Goal: Navigation & Orientation: Find specific page/section

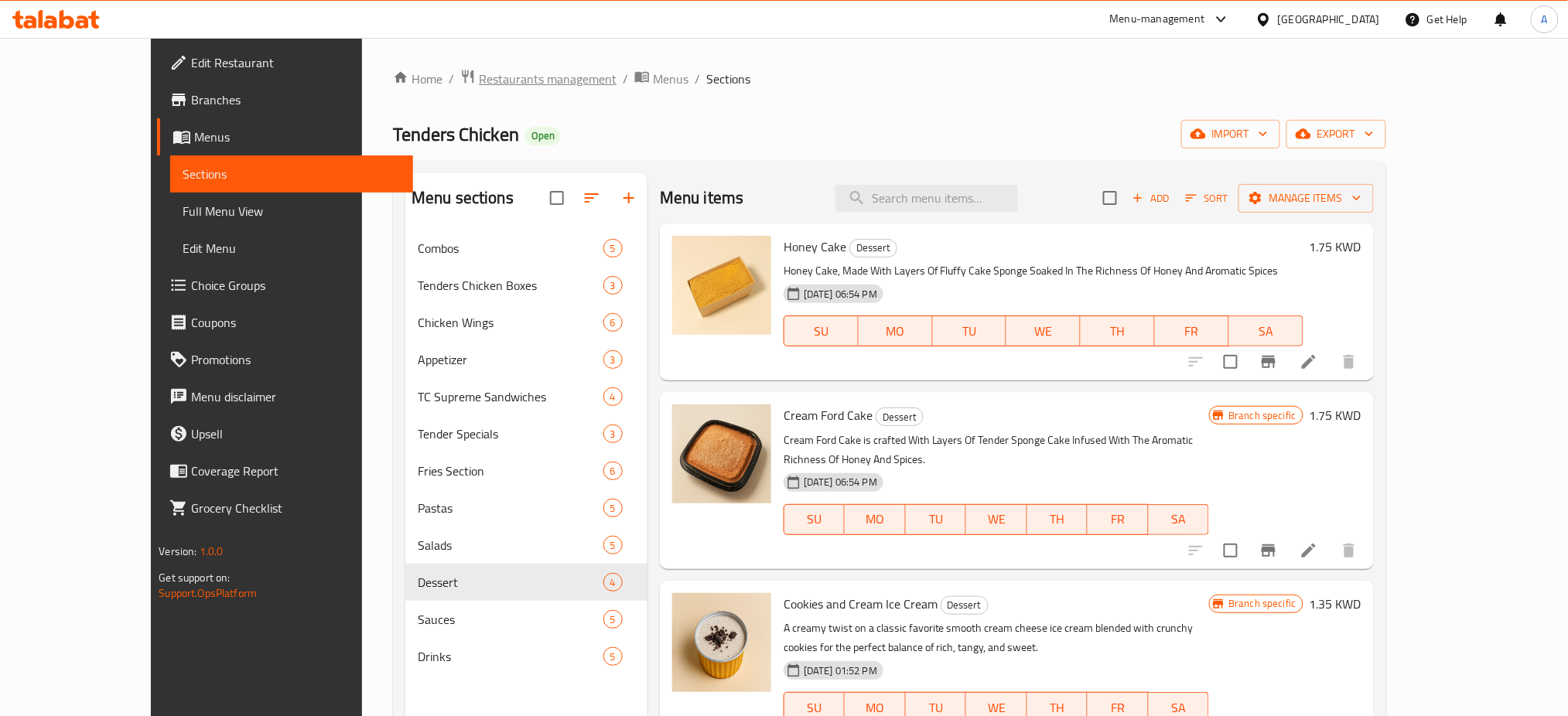
click at [489, 76] on span "Restaurants management" at bounding box center [548, 79] width 138 height 19
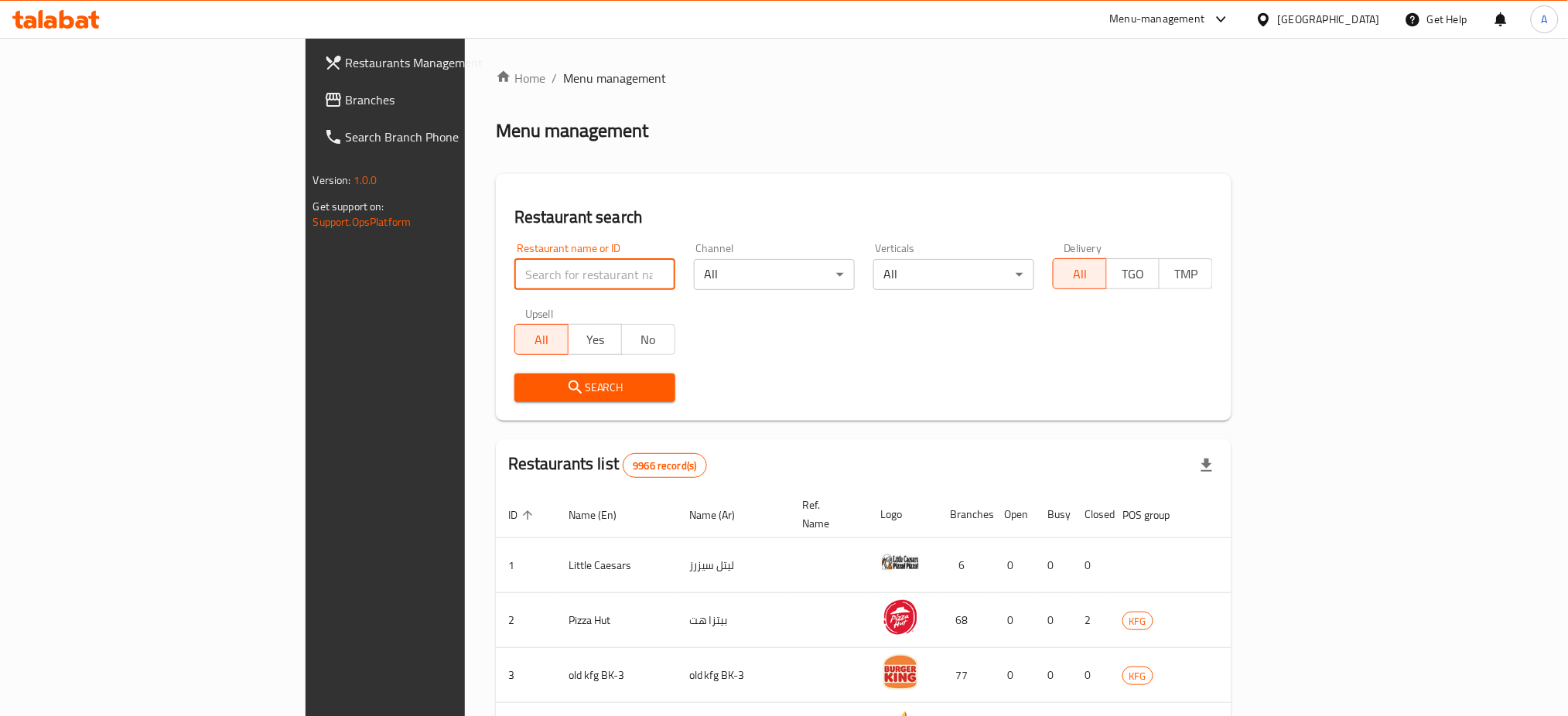
click at [514, 272] on input "search" at bounding box center [594, 274] width 161 height 31
paste input "Bluezz"
drag, startPoint x: 408, startPoint y: 268, endPoint x: 307, endPoint y: 284, distance: 102.3
click at [505, 284] on div "Restaurant name or ID Bluezz Restaurant name or ID" at bounding box center [594, 266] width 180 height 66
click button "Search" at bounding box center [594, 388] width 161 height 29
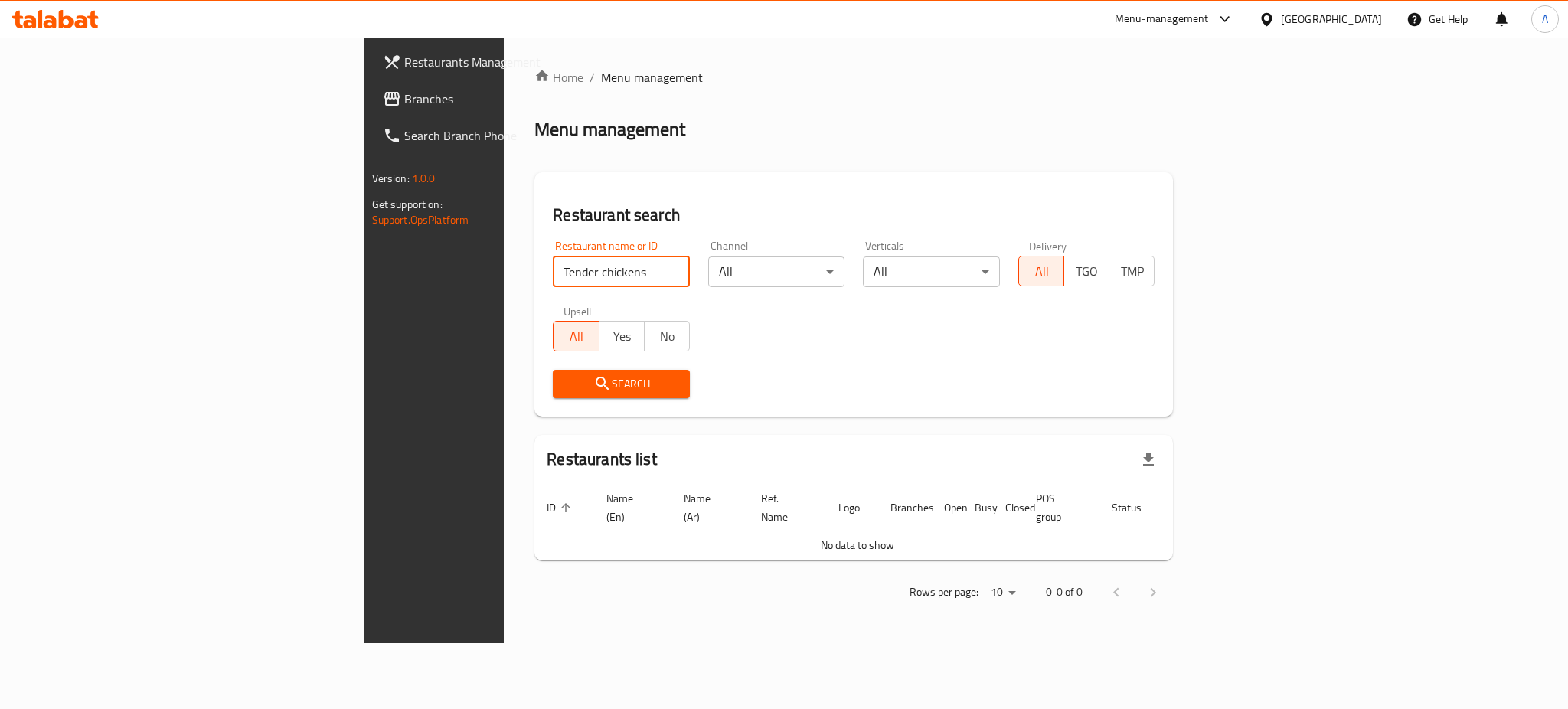
drag, startPoint x: 418, startPoint y: 272, endPoint x: 287, endPoint y: 277, distance: 131.1
click at [503, 277] on div "Home / Menu management Menu management Restaurant search Restaurant name or ID …" at bounding box center [853, 340] width 700 height 605
paste input "s Chicken"
type input "Tenders Chicken"
click button "Search" at bounding box center [621, 384] width 137 height 29
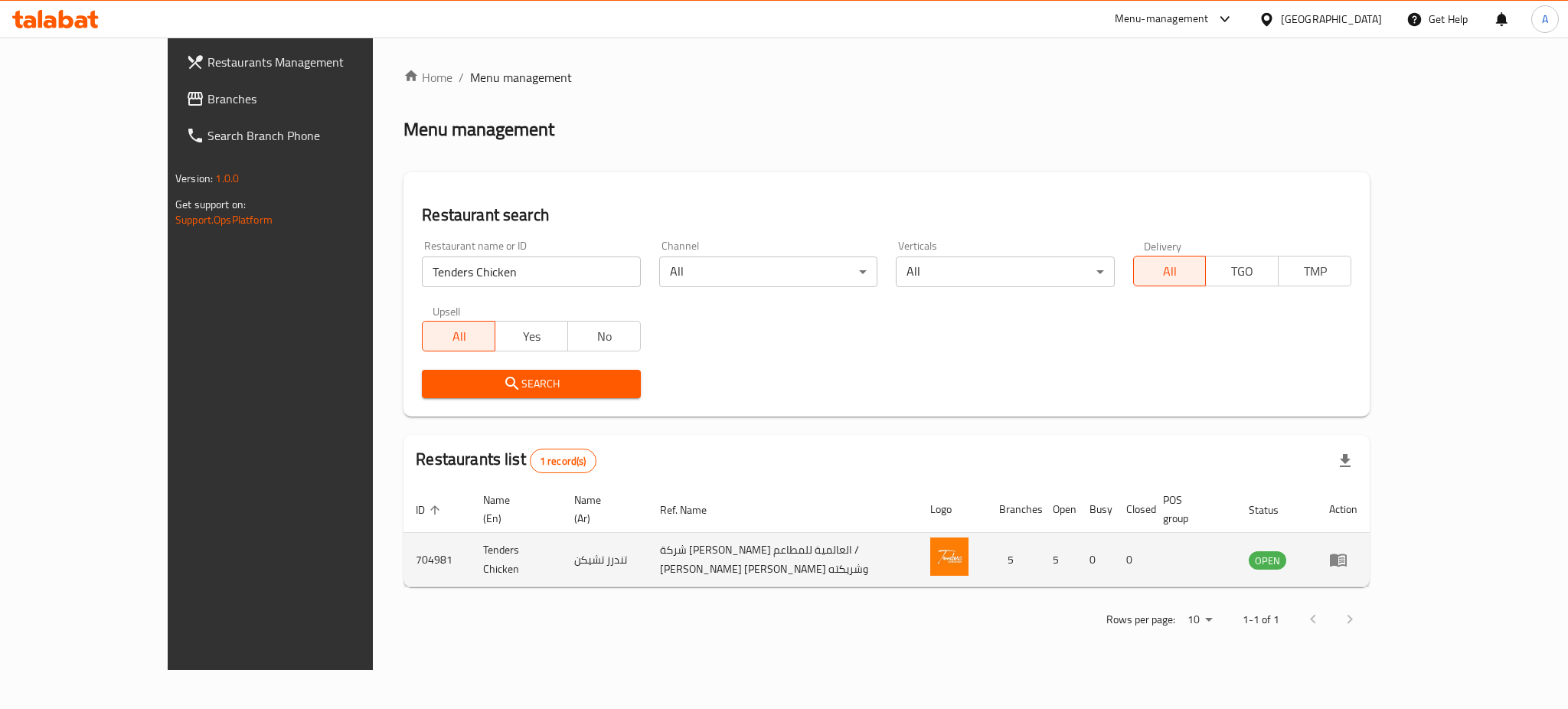
click at [404, 547] on td "704981" at bounding box center [438, 560] width 67 height 54
copy td "704981"
click at [1357, 551] on link "enhanced table" at bounding box center [1343, 560] width 29 height 19
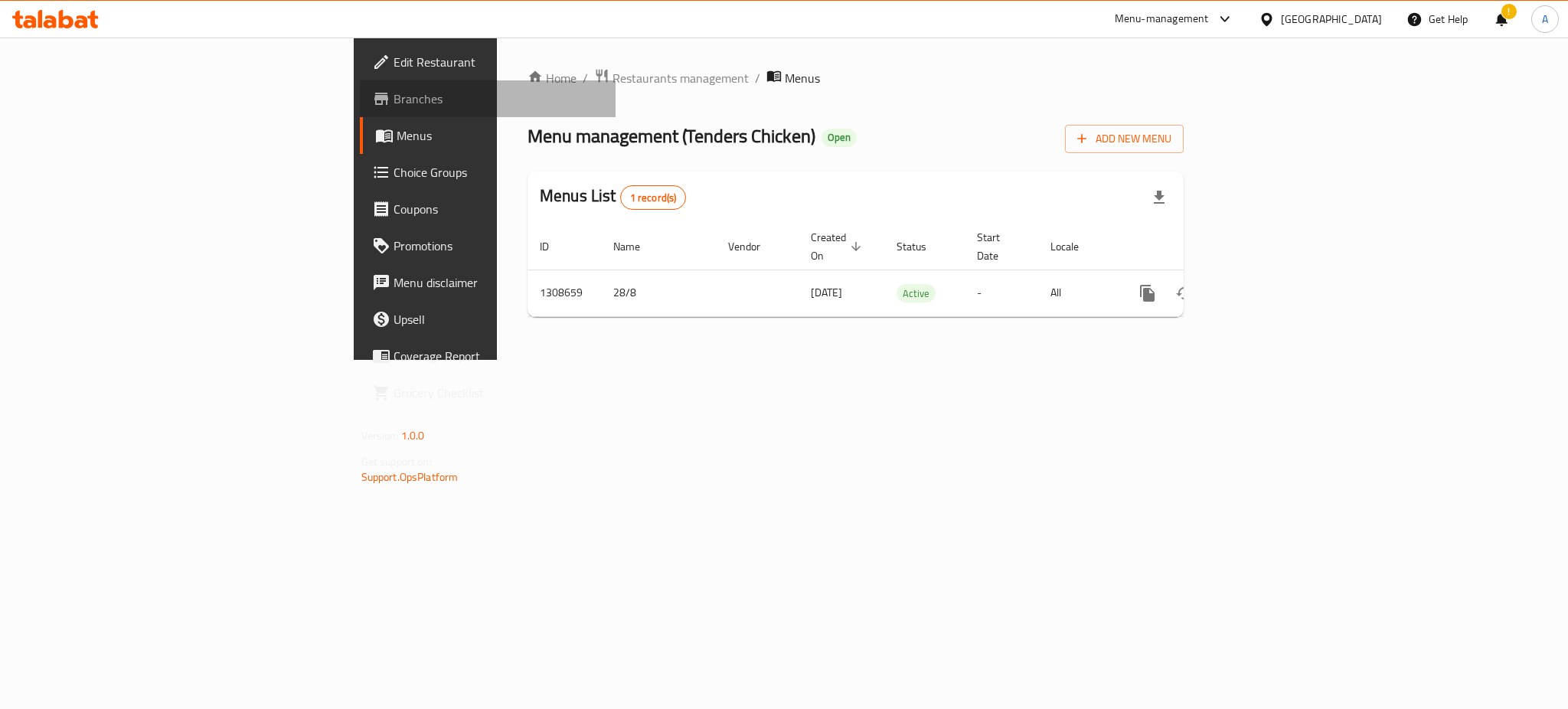
click at [394, 103] on span "Branches" at bounding box center [498, 99] width 210 height 19
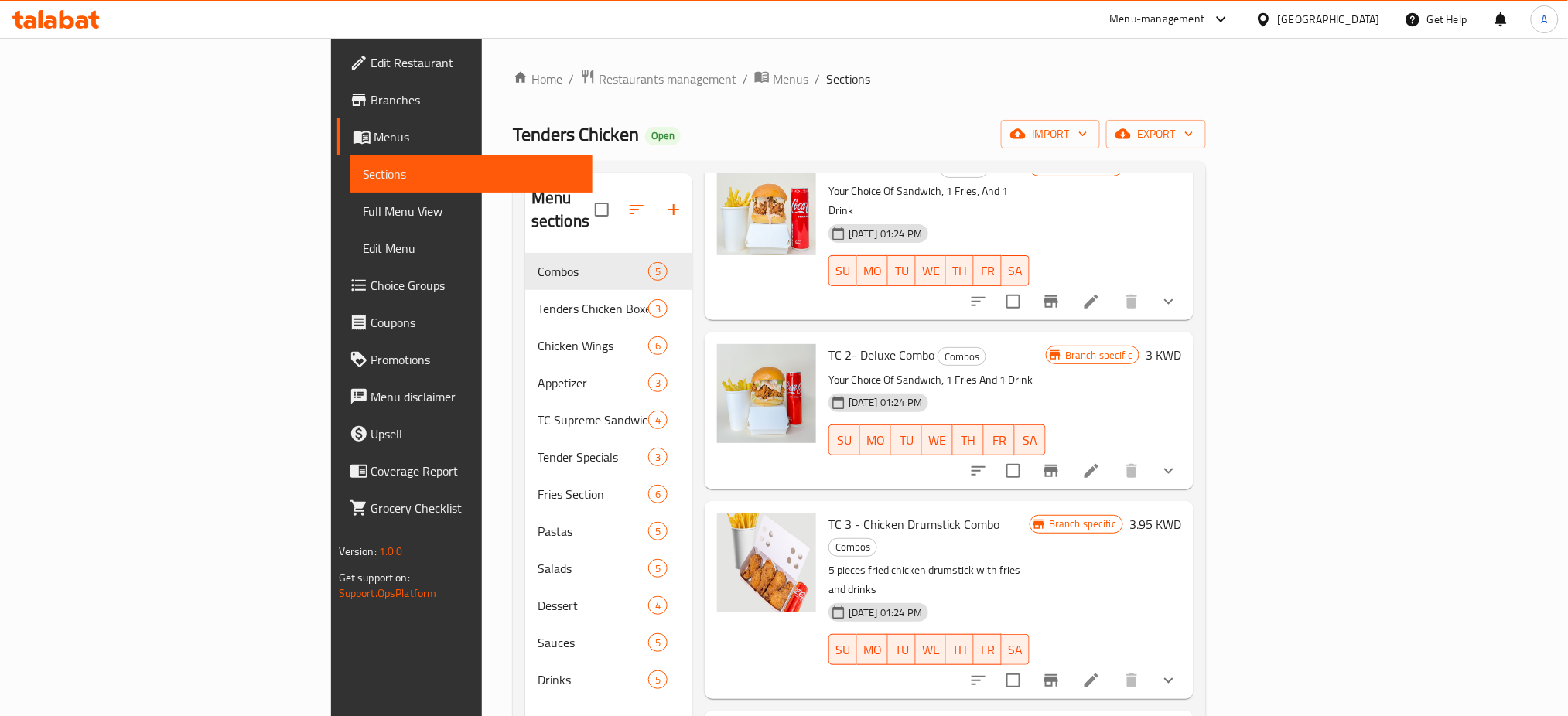
scroll to position [166, 0]
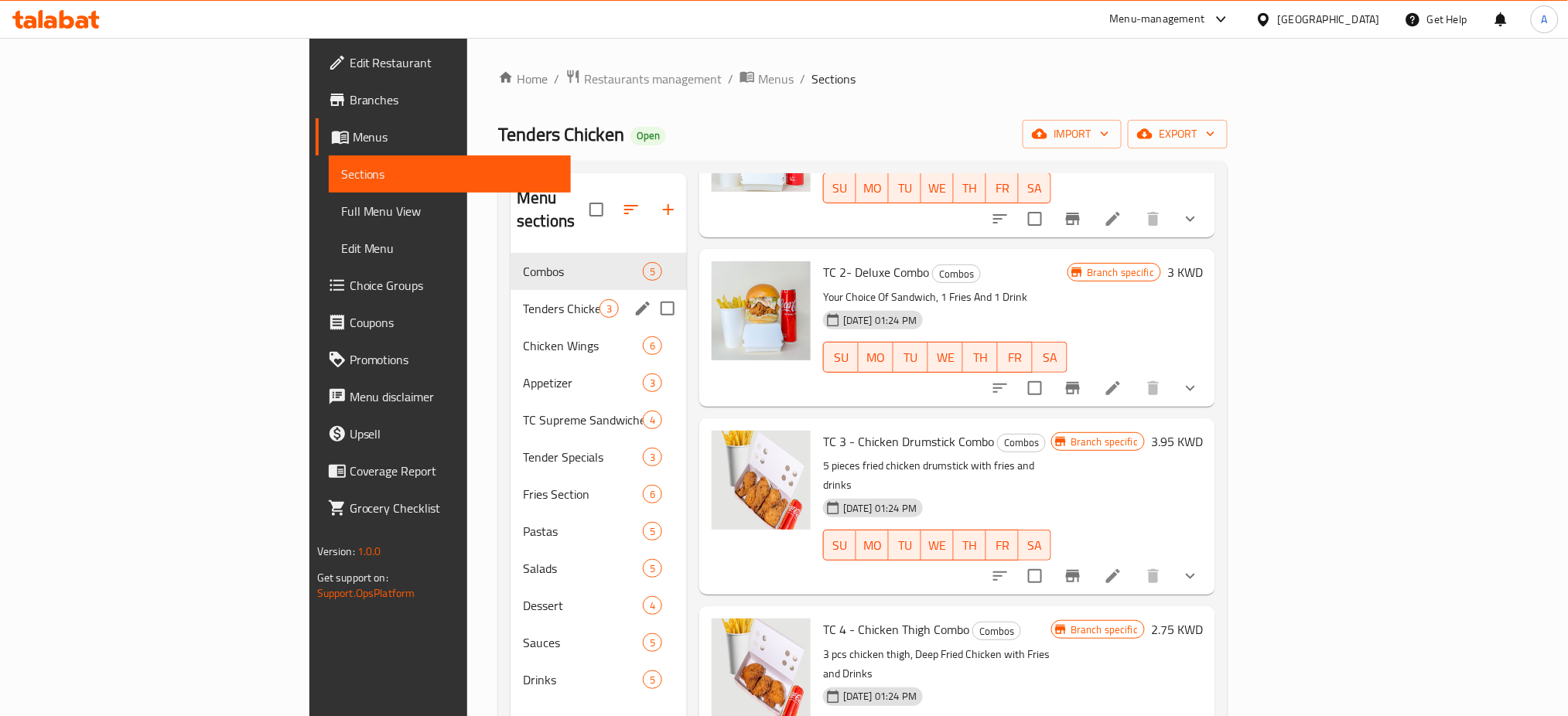
click at [523, 299] on span "Tenders Chicken Boxes" at bounding box center [561, 308] width 77 height 19
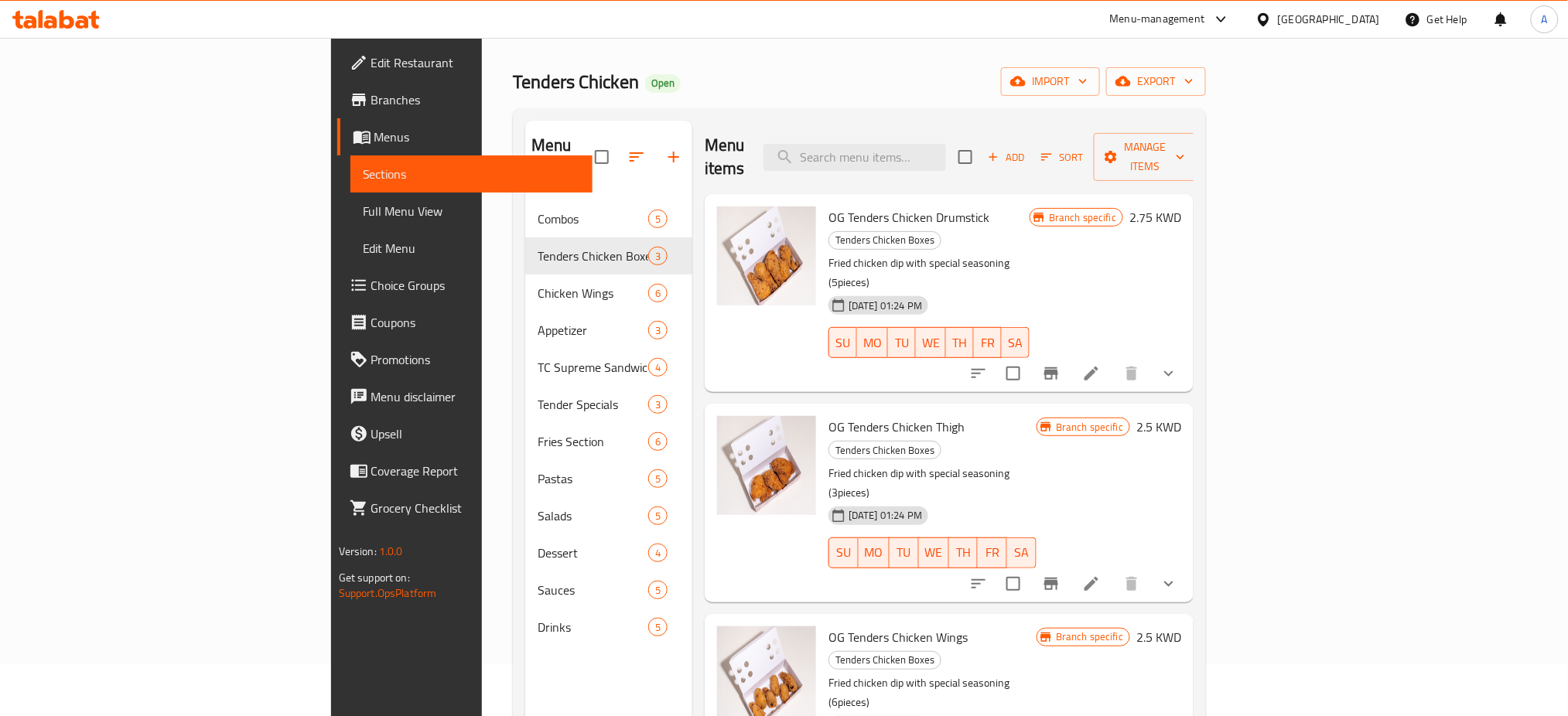
scroll to position [10, 0]
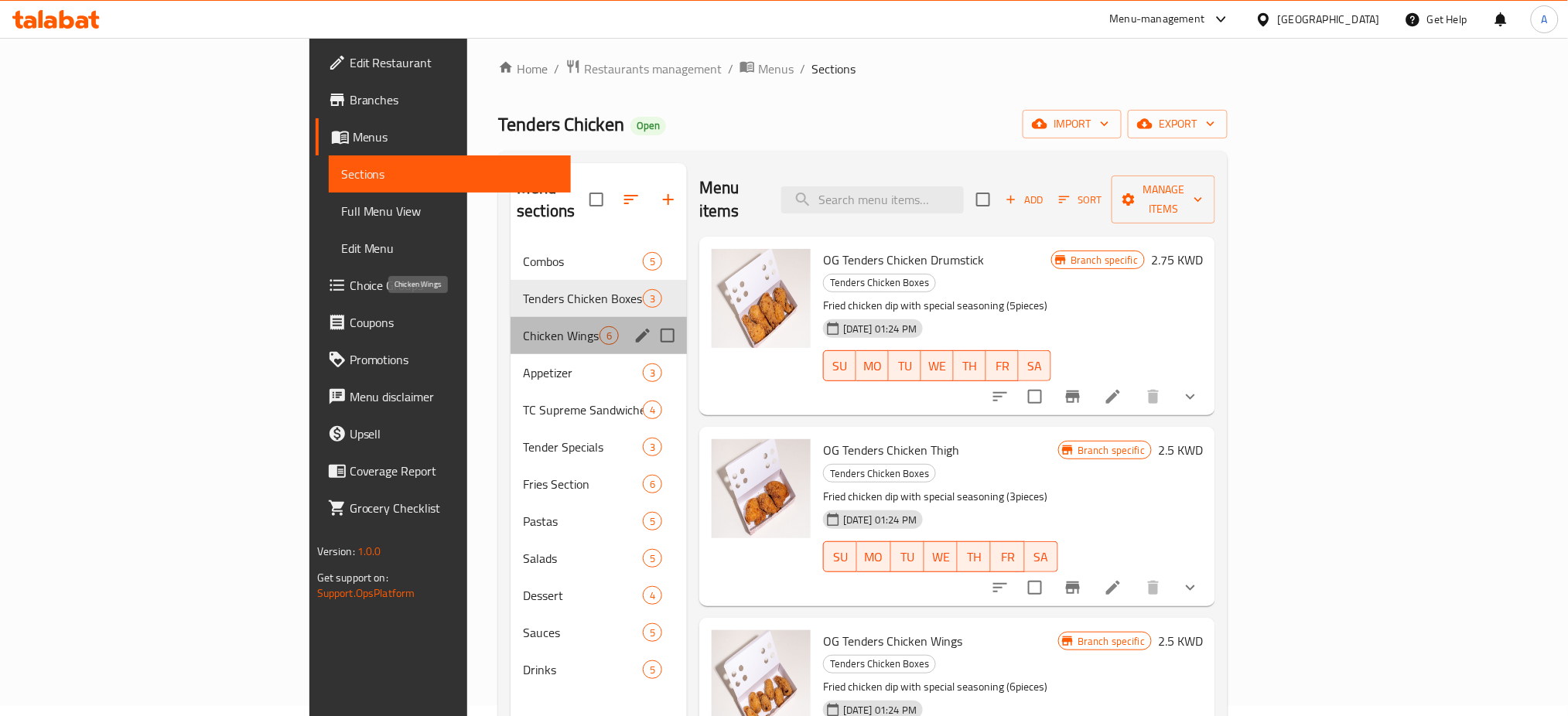
click at [523, 326] on span "Chicken Wings" at bounding box center [561, 335] width 77 height 19
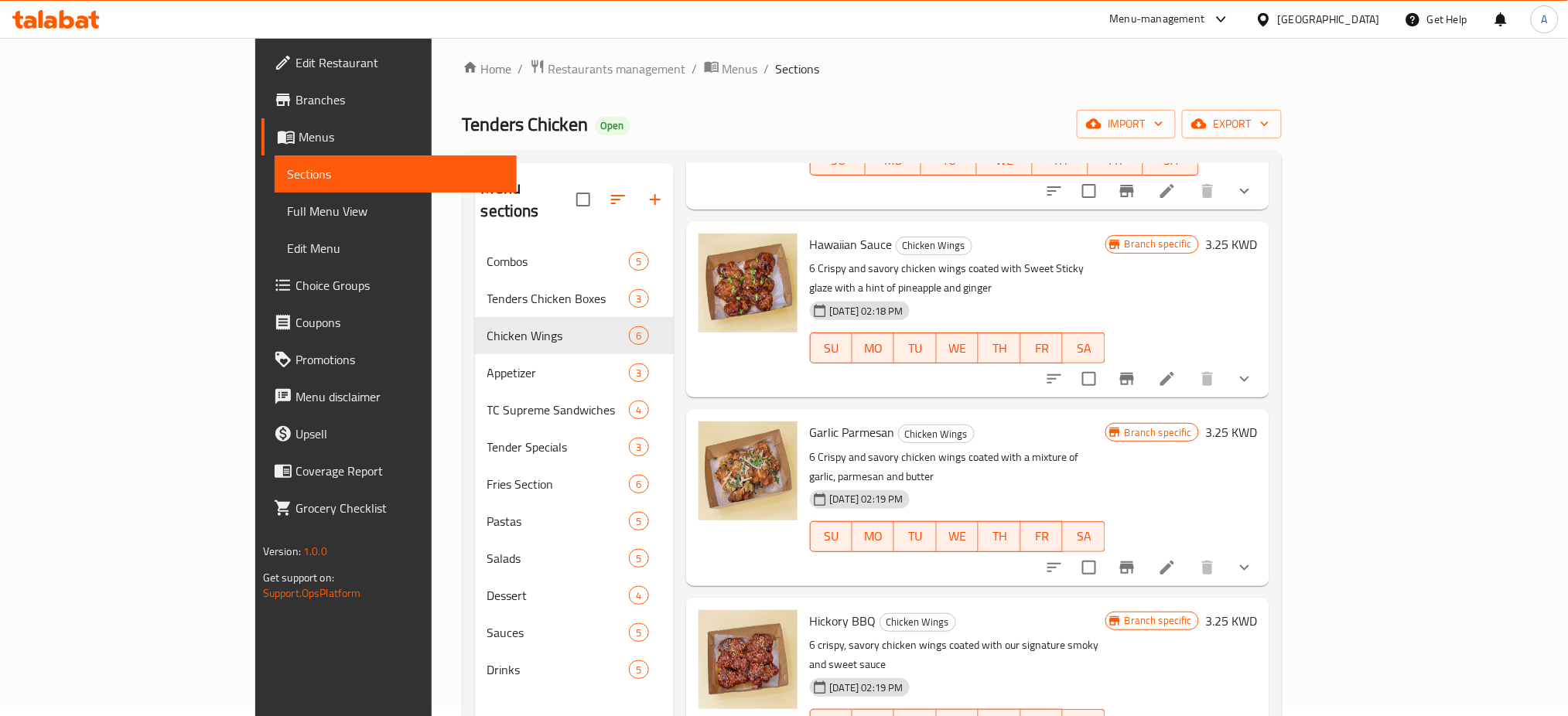
scroll to position [335, 0]
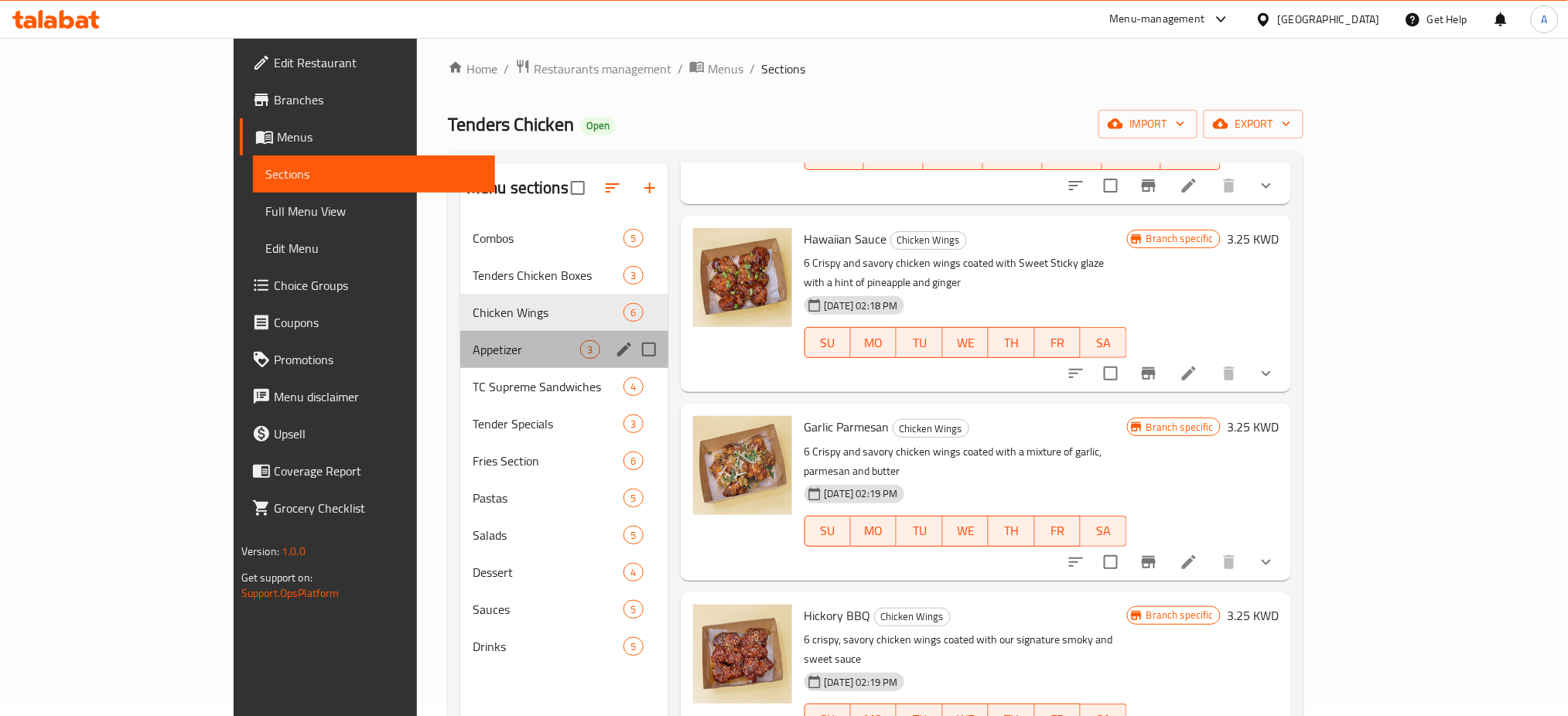
click at [460, 364] on div "Appetizer 3" at bounding box center [564, 350] width 208 height 37
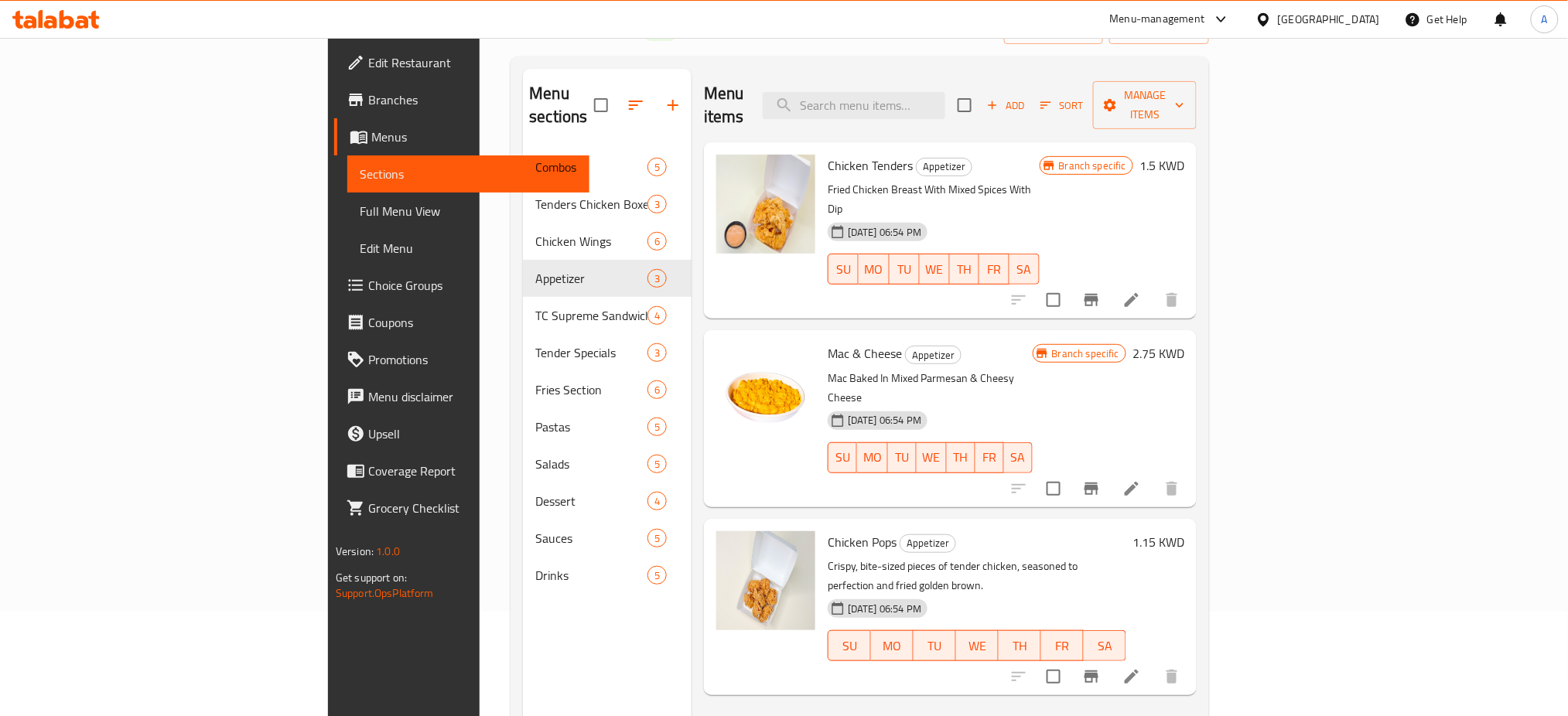
scroll to position [216, 0]
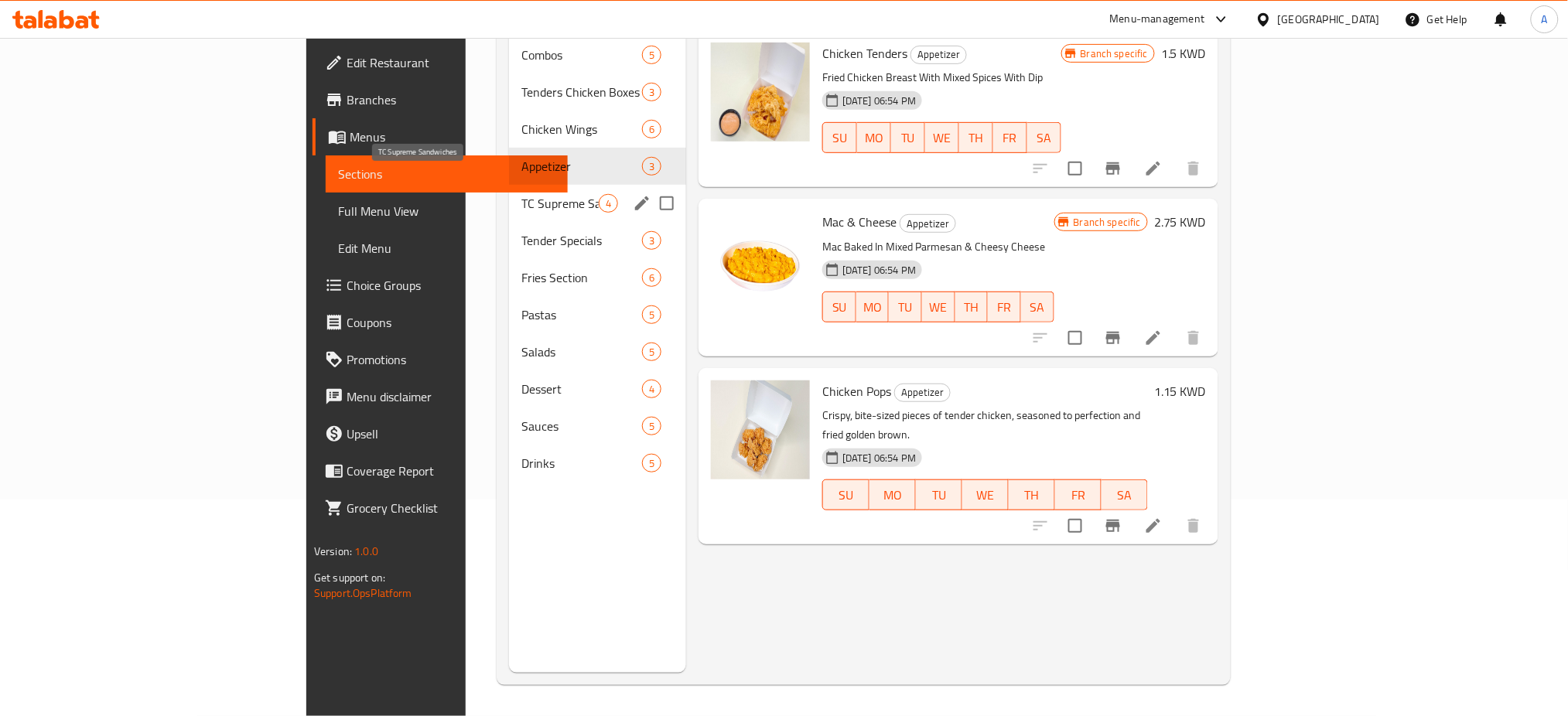
click at [521, 194] on span "TC Supreme Sandwiches" at bounding box center [560, 203] width 78 height 19
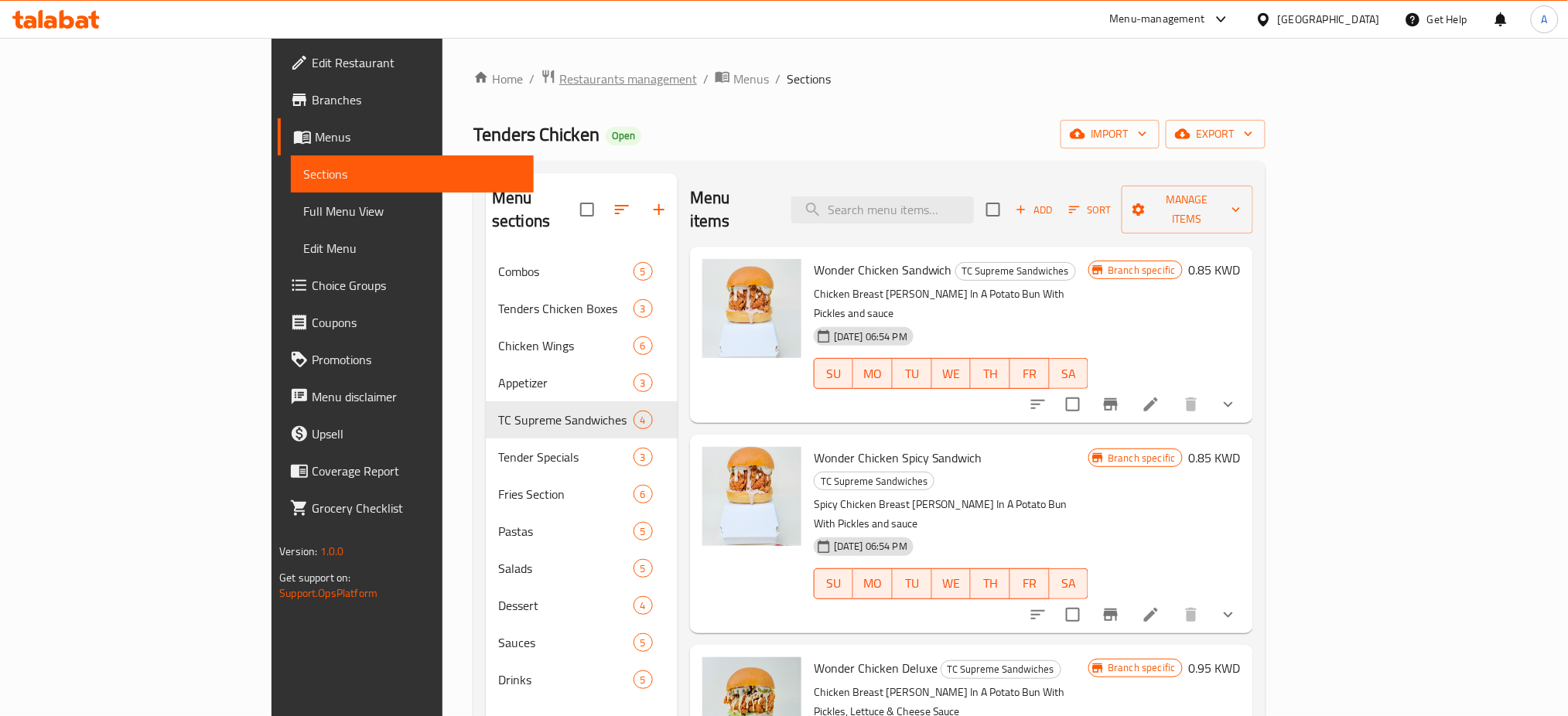
click at [560, 70] on span "Restaurants management" at bounding box center [629, 79] width 138 height 19
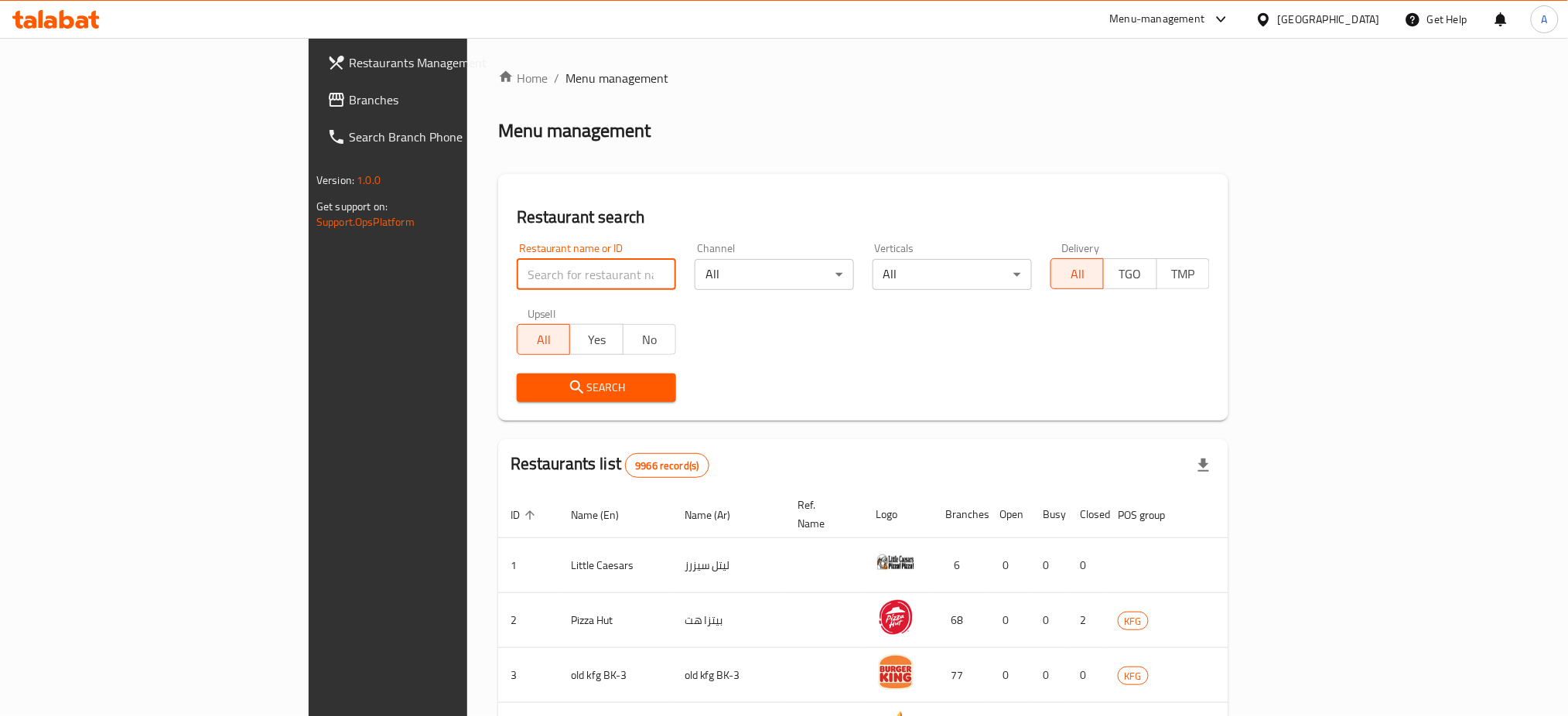
click at [517, 272] on input "search" at bounding box center [596, 274] width 159 height 31
paste input "673537"
type input "673537"
click at [517, 376] on button "Search" at bounding box center [596, 388] width 159 height 29
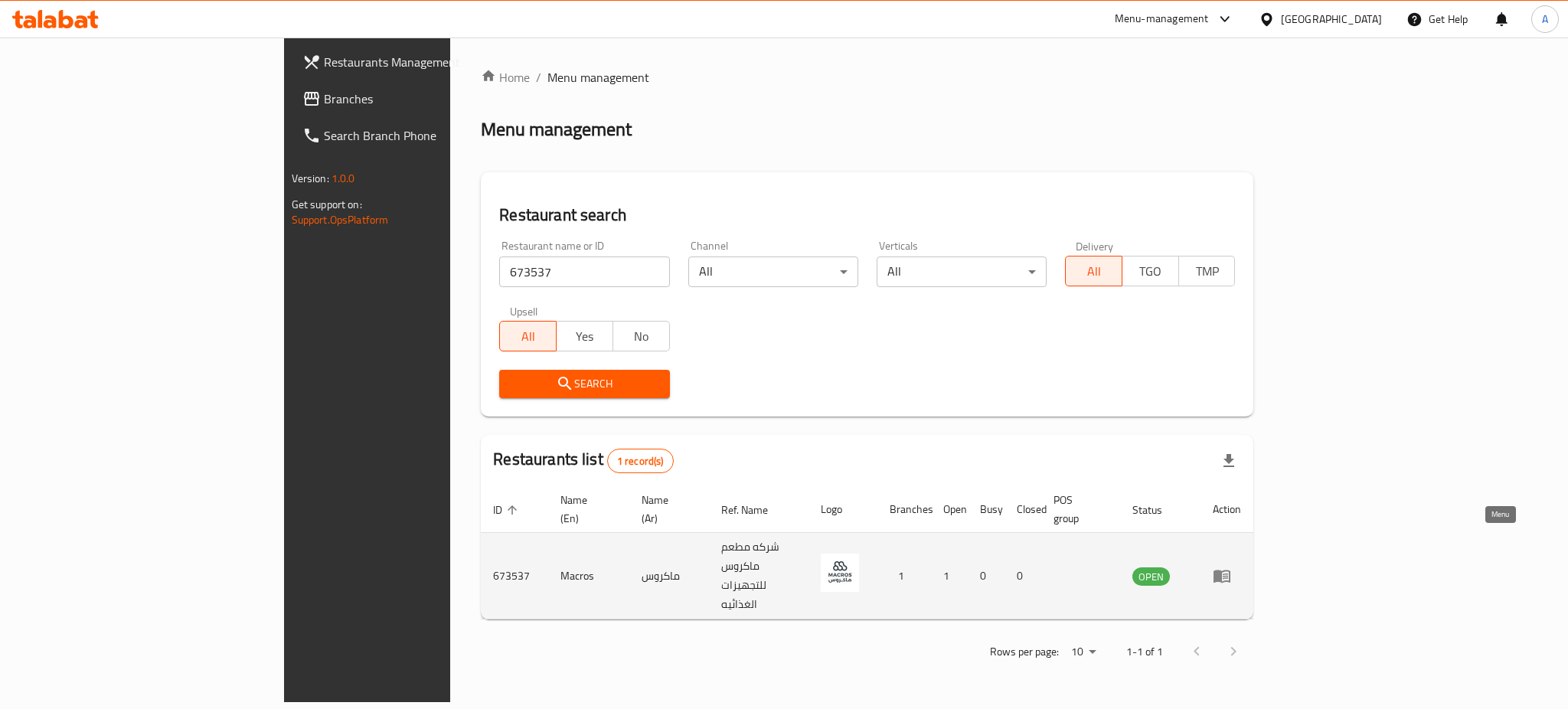
click at [1241, 567] on link "enhanced table" at bounding box center [1227, 576] width 29 height 19
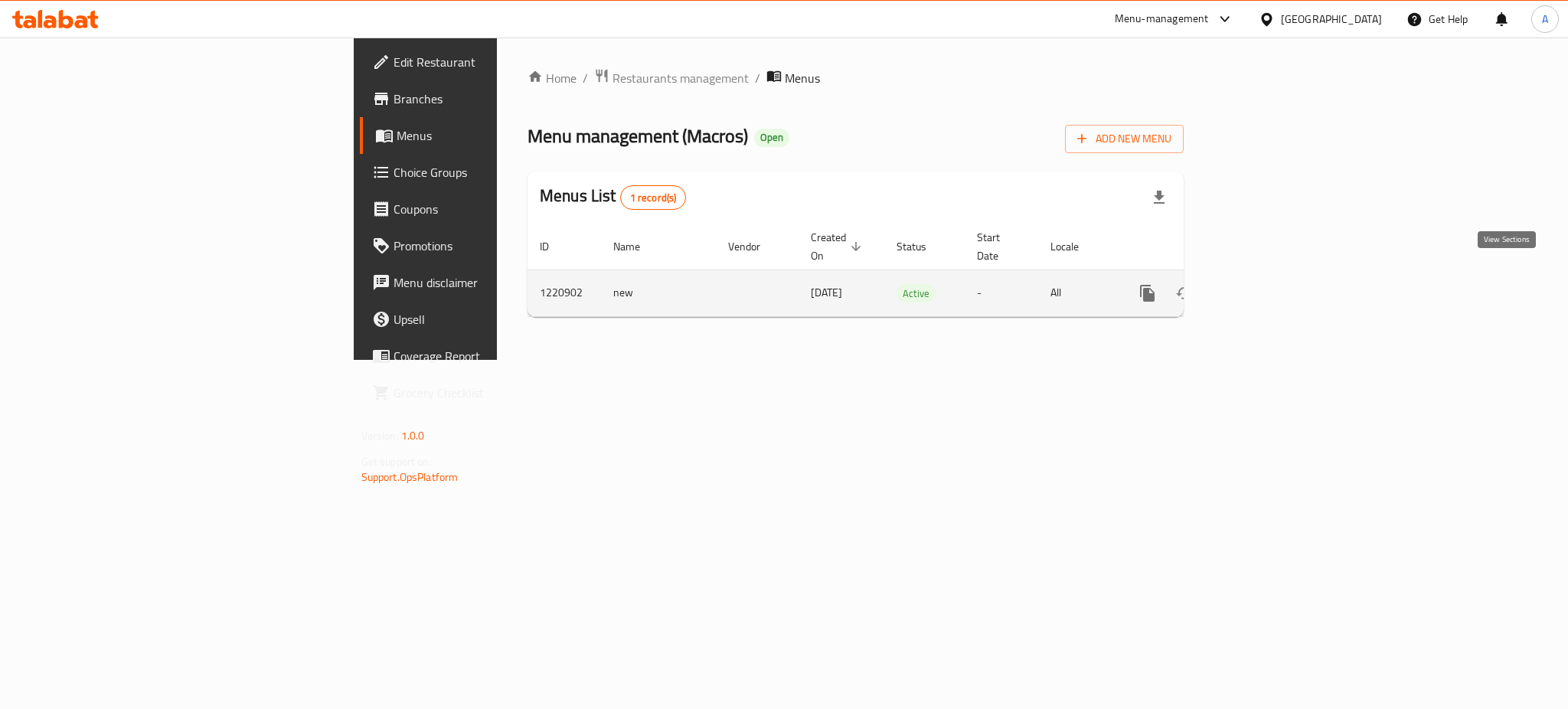
click at [1276, 275] on link "enhanced table" at bounding box center [1258, 293] width 37 height 37
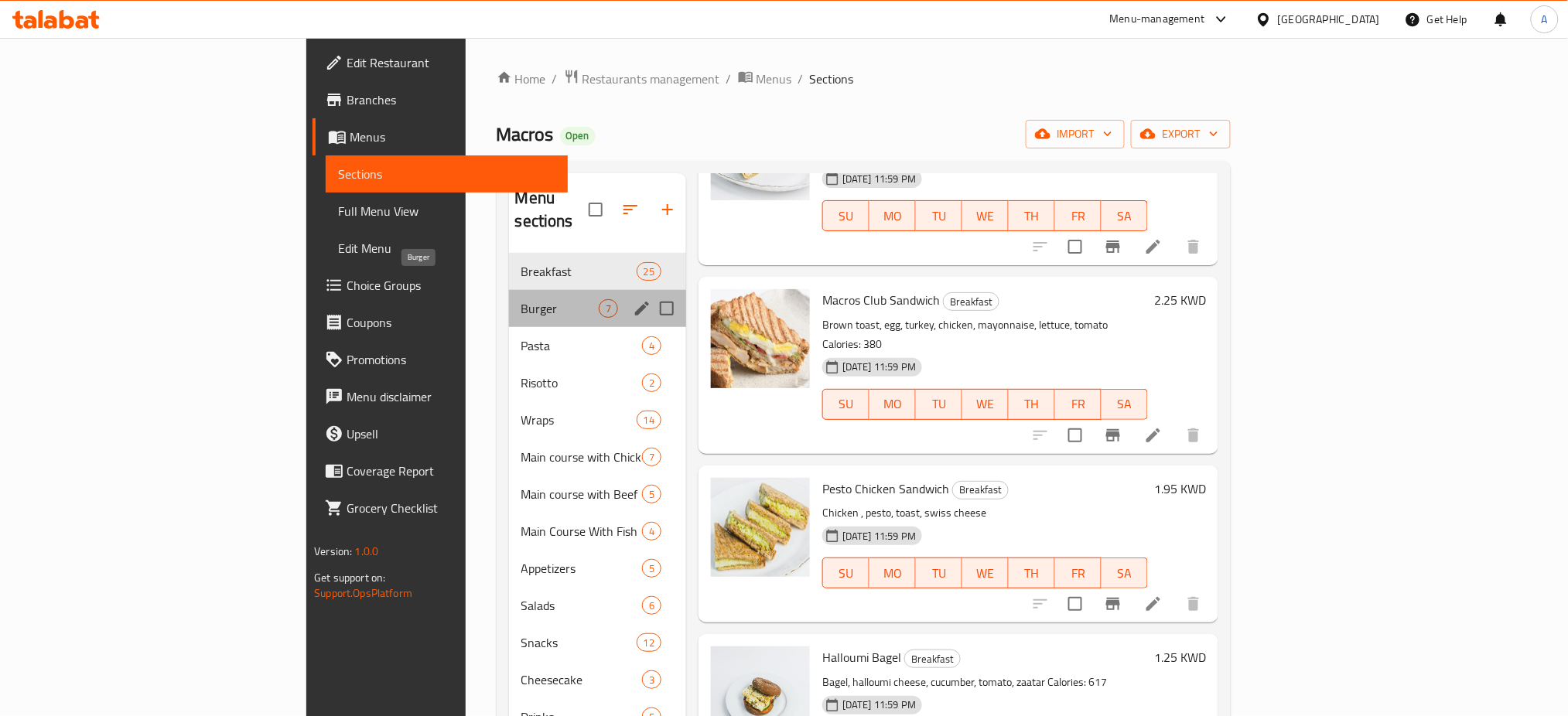
click at [521, 299] on span "Burger" at bounding box center [560, 308] width 78 height 19
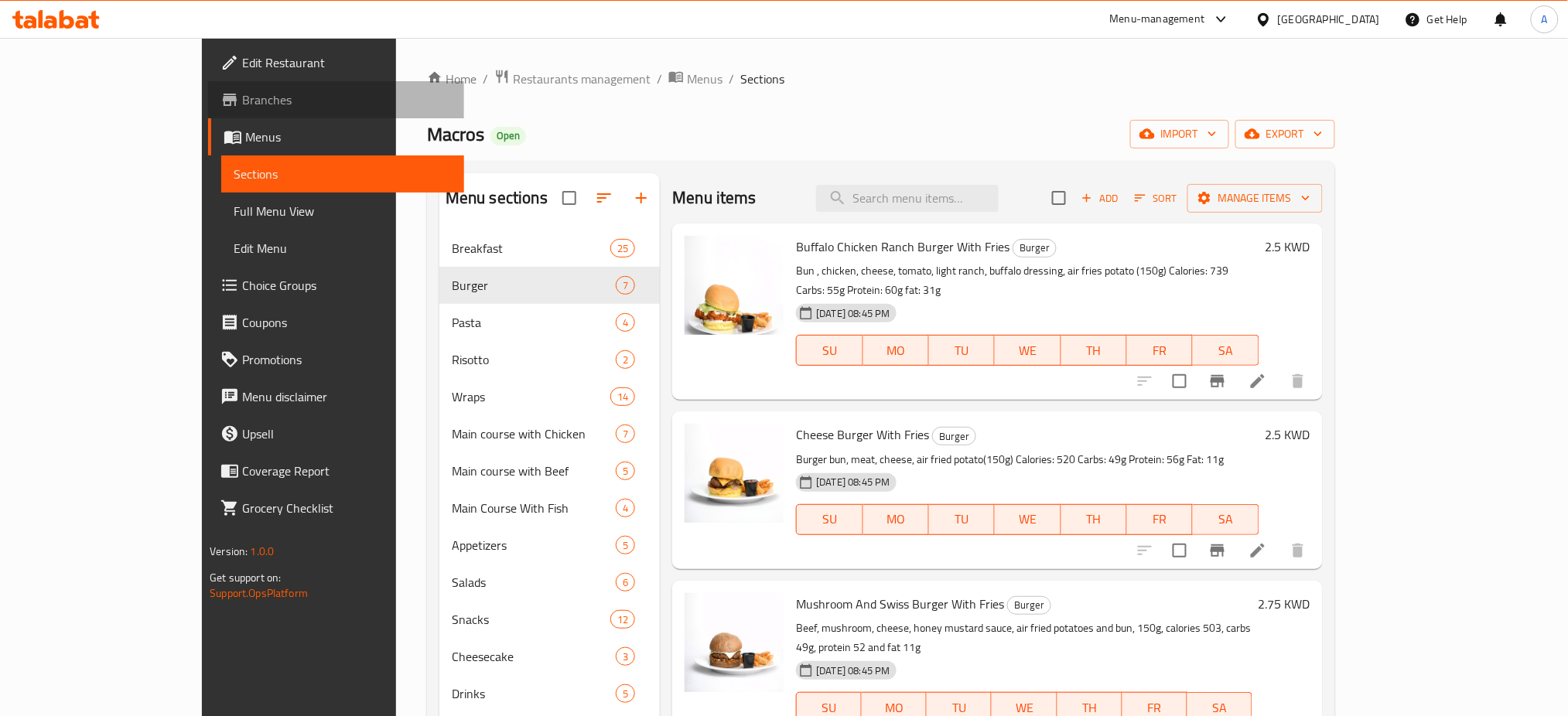
click at [242, 99] on span "Branches" at bounding box center [347, 100] width 210 height 19
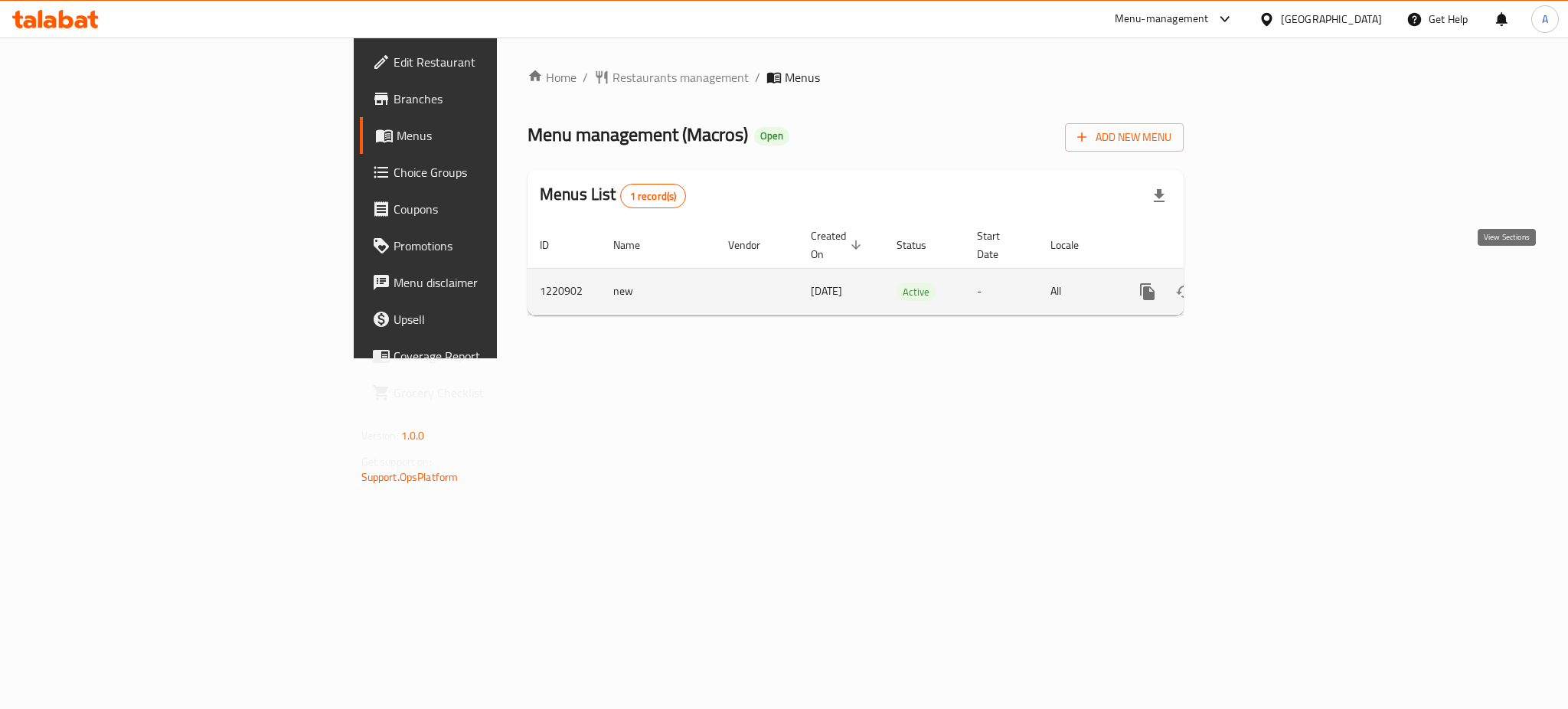
click at [1267, 282] on icon "enhanced table" at bounding box center [1258, 292] width 19 height 19
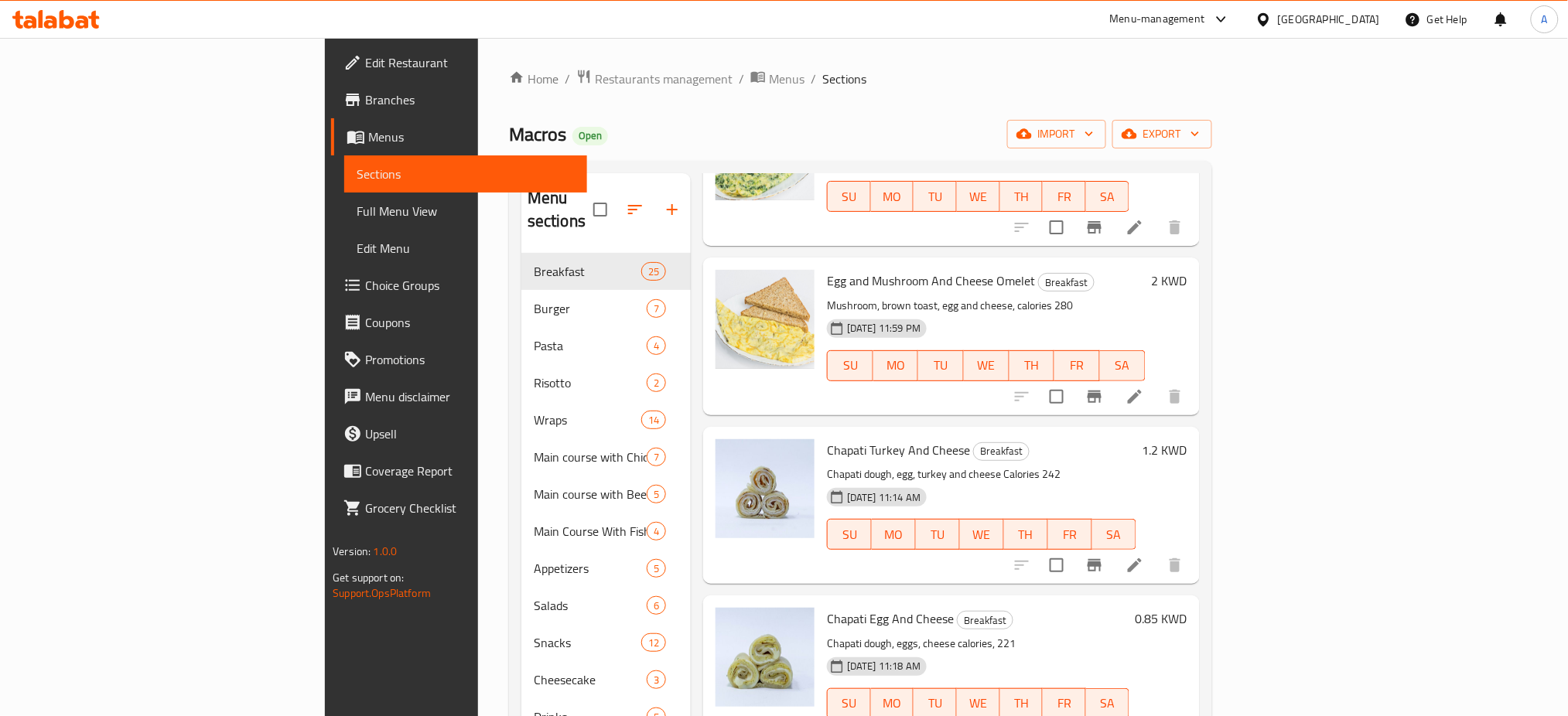
scroll to position [3543, 0]
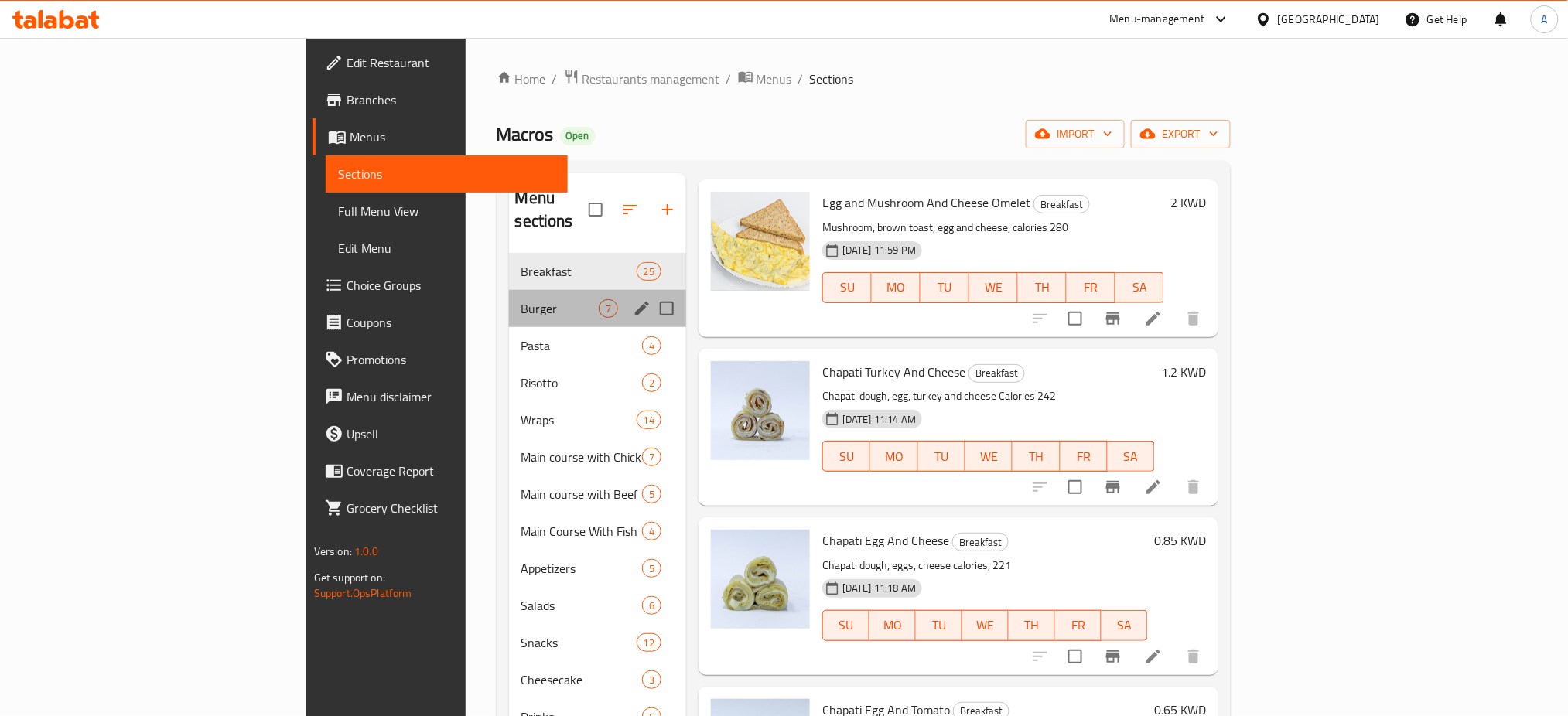
click at [508, 290] on div "Burger 7" at bounding box center [597, 309] width 177 height 37
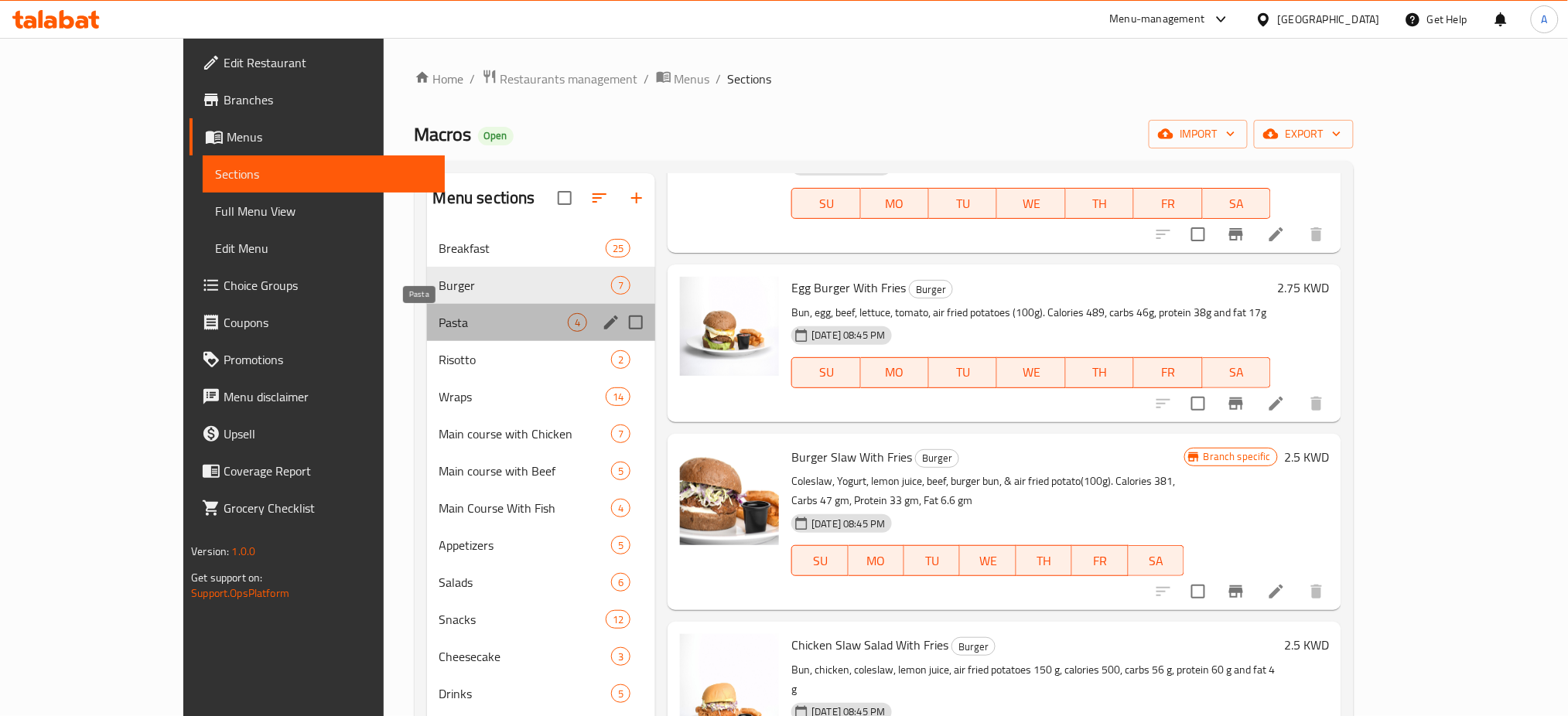
click at [439, 318] on span "Pasta" at bounding box center [503, 323] width 129 height 19
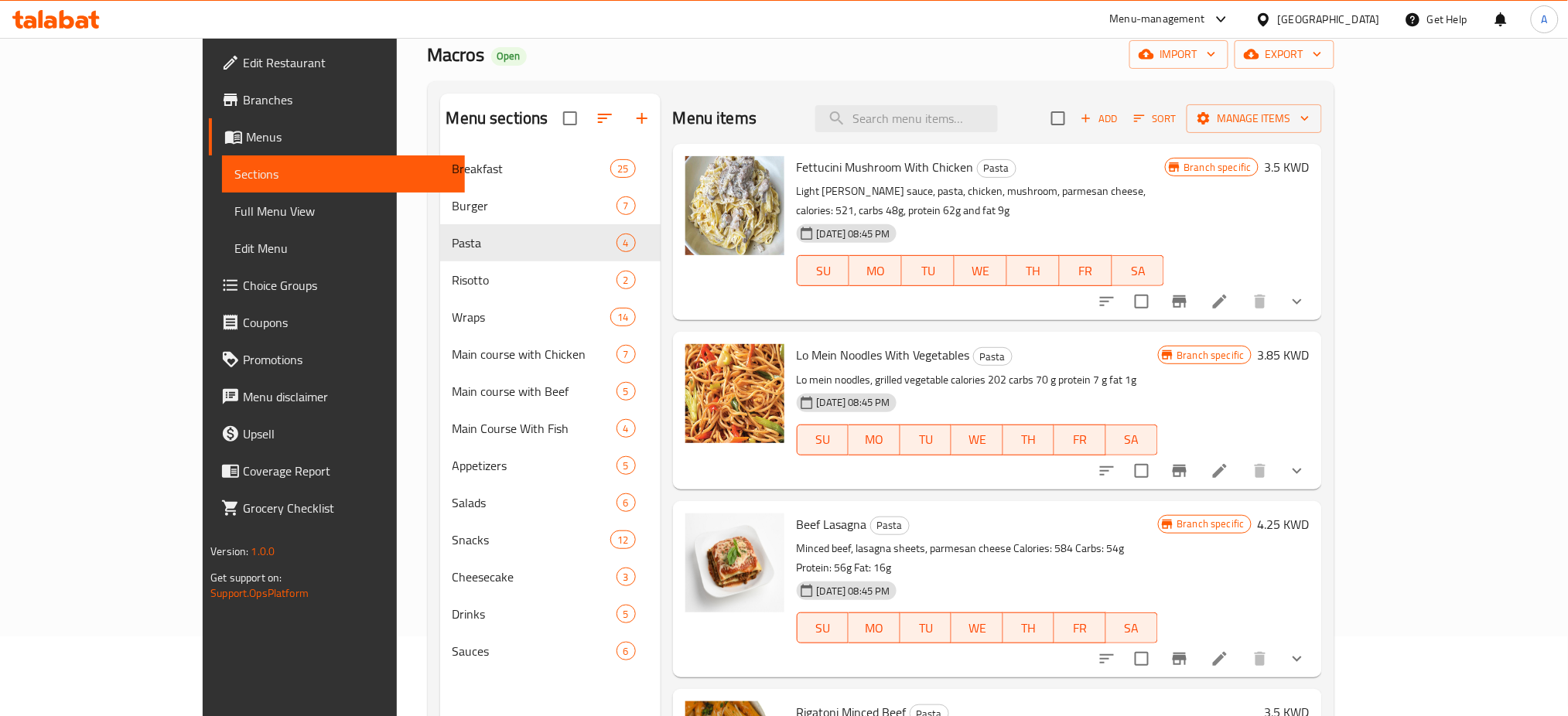
scroll to position [216, 0]
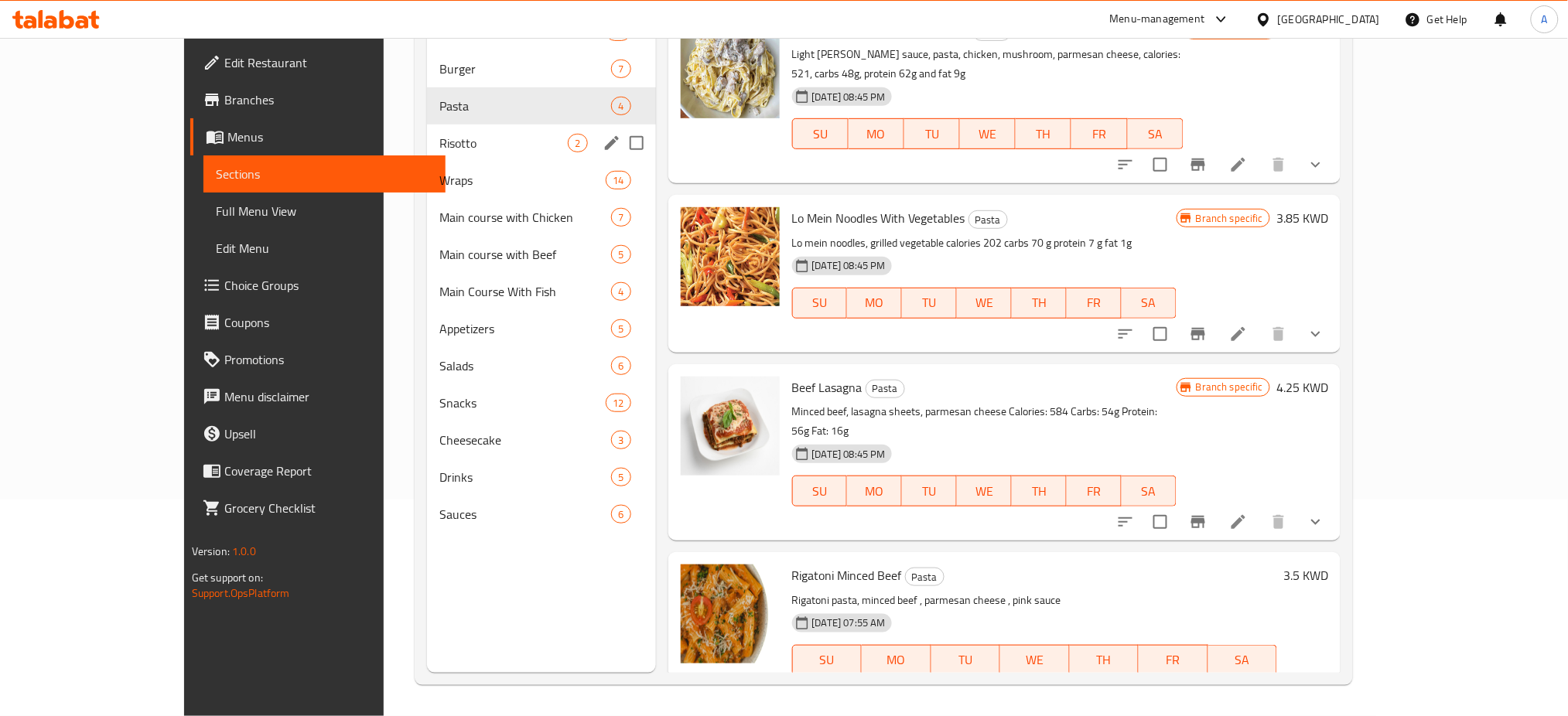
click at [439, 144] on span "Risotto" at bounding box center [503, 143] width 129 height 19
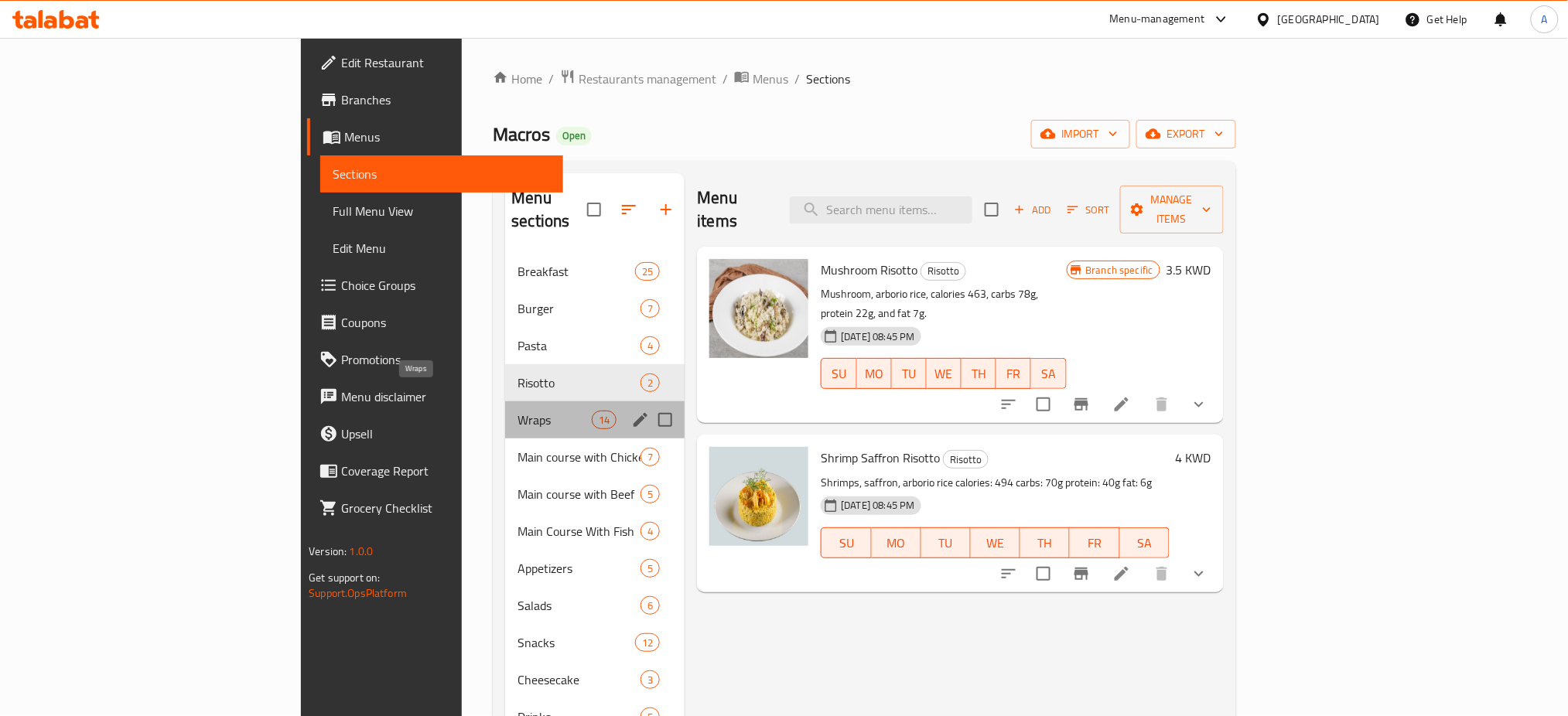
click at [517, 410] on span "Wraps" at bounding box center [554, 420] width 74 height 19
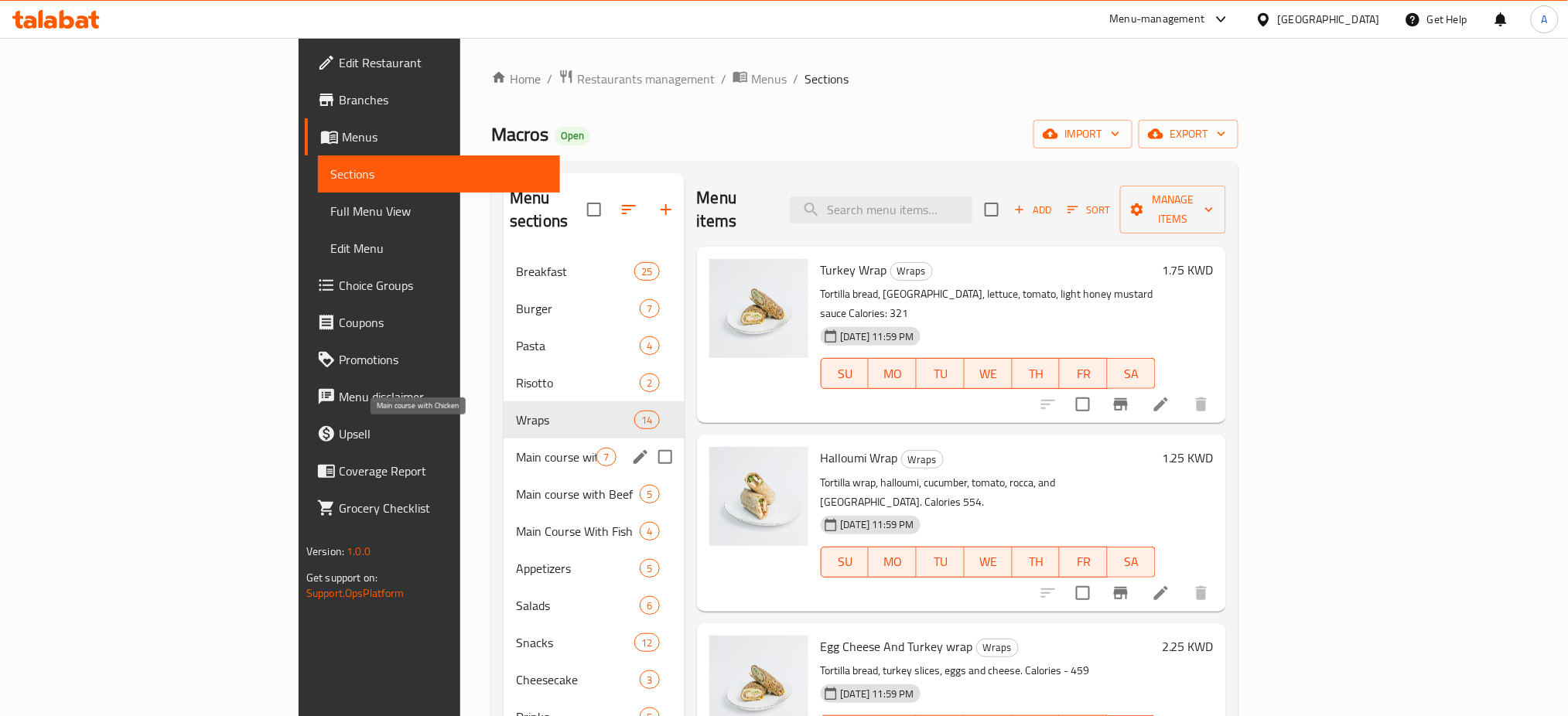
click at [516, 448] on span "Main course with Chicken" at bounding box center [556, 457] width 80 height 19
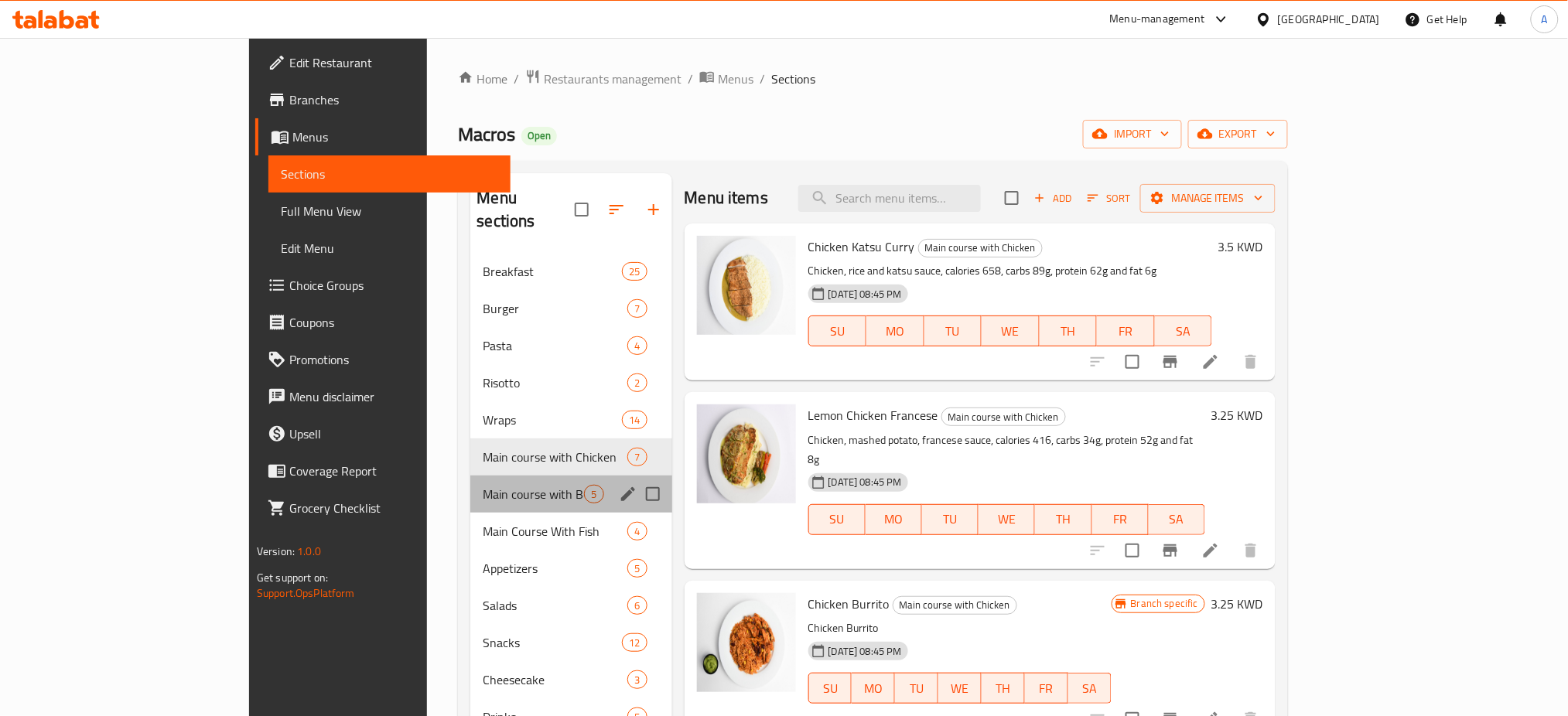
click at [470, 481] on div "Main course with Beef 5" at bounding box center [571, 494] width 201 height 37
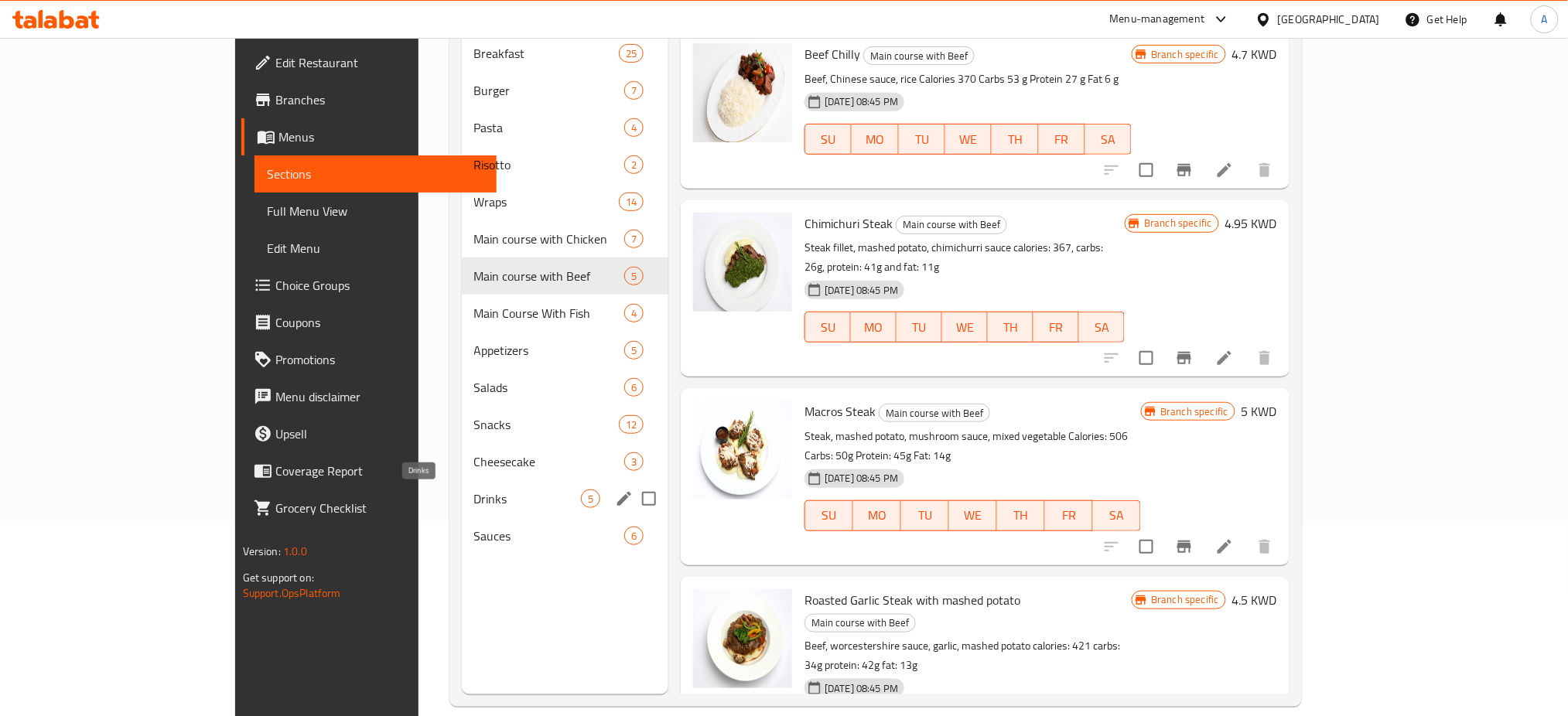
scroll to position [206, 0]
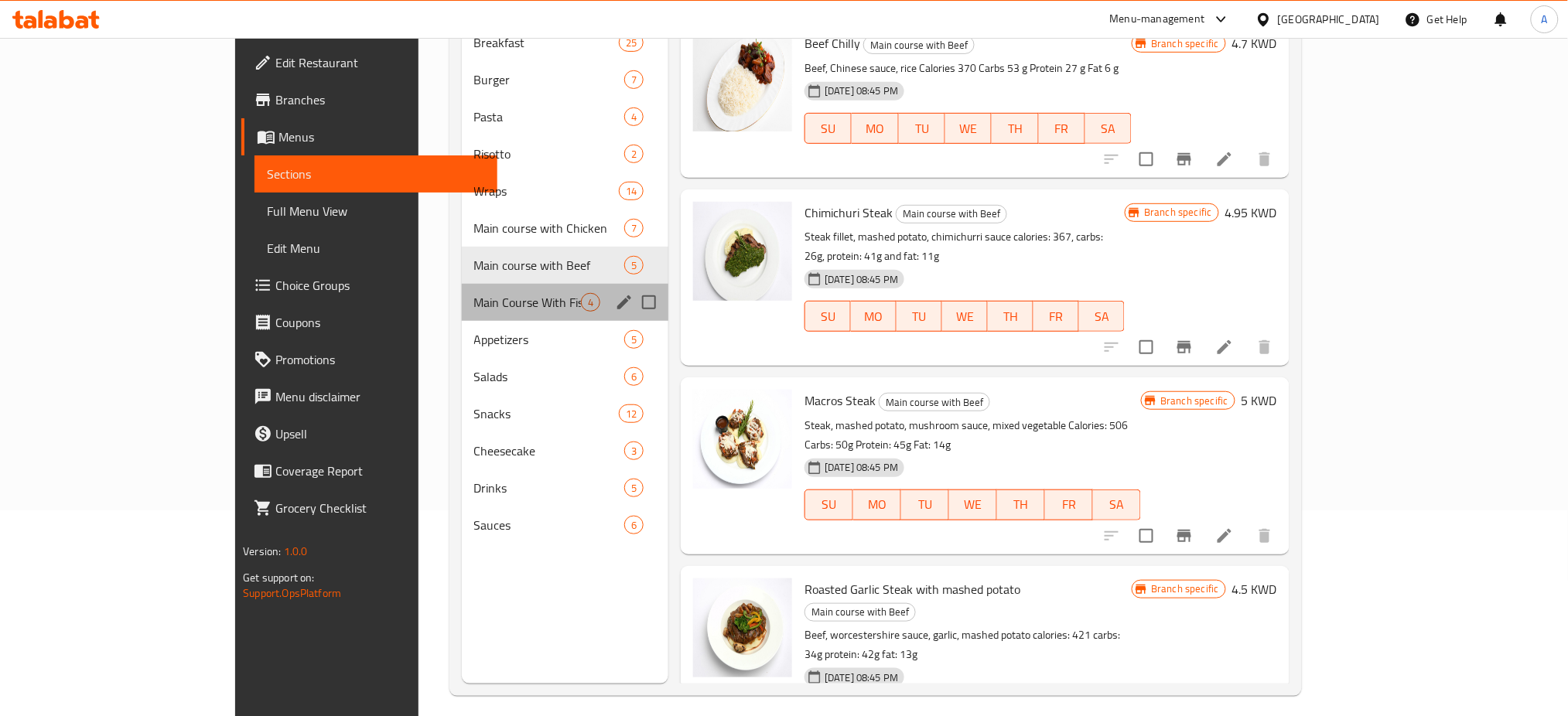
click at [462, 290] on div "Main Course With Fish 4" at bounding box center [565, 302] width 207 height 37
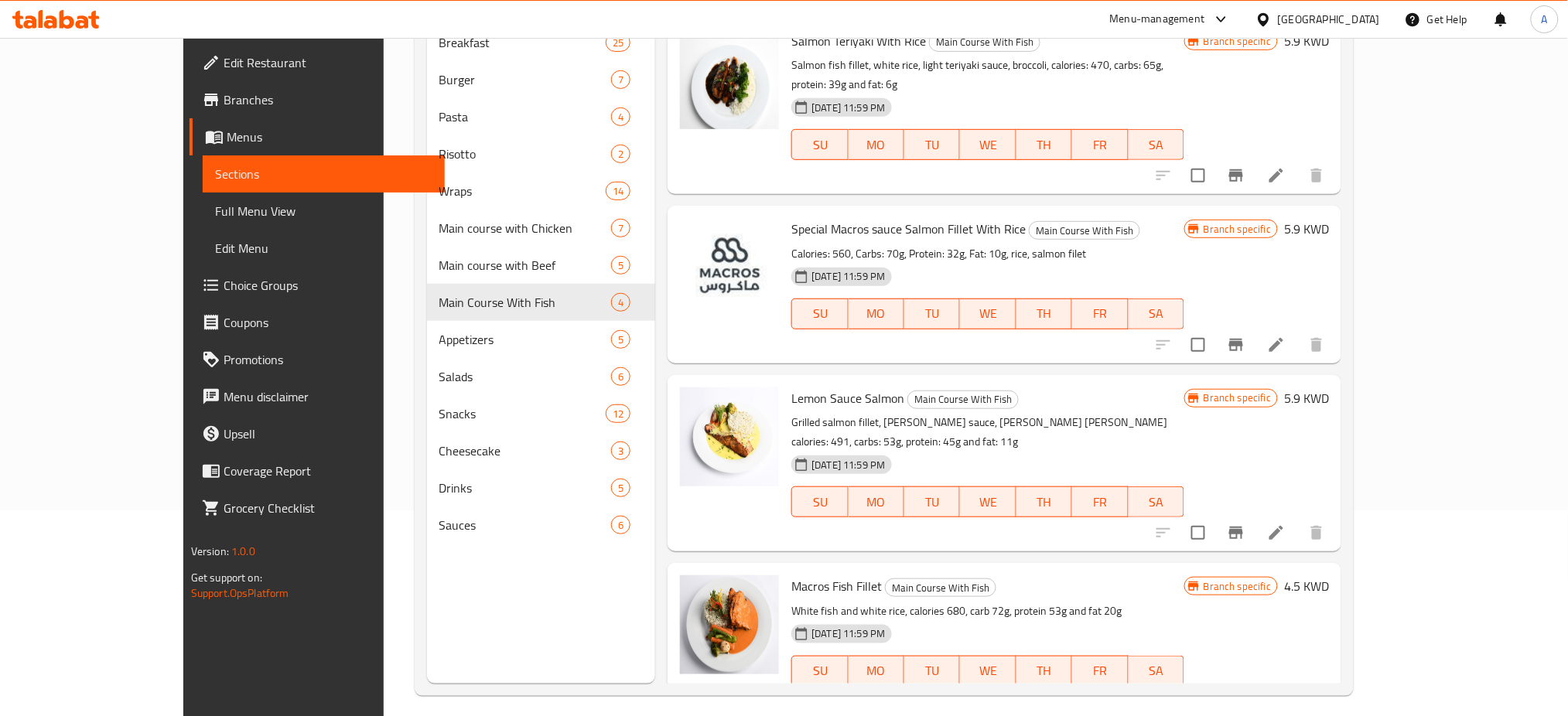
scroll to position [216, 0]
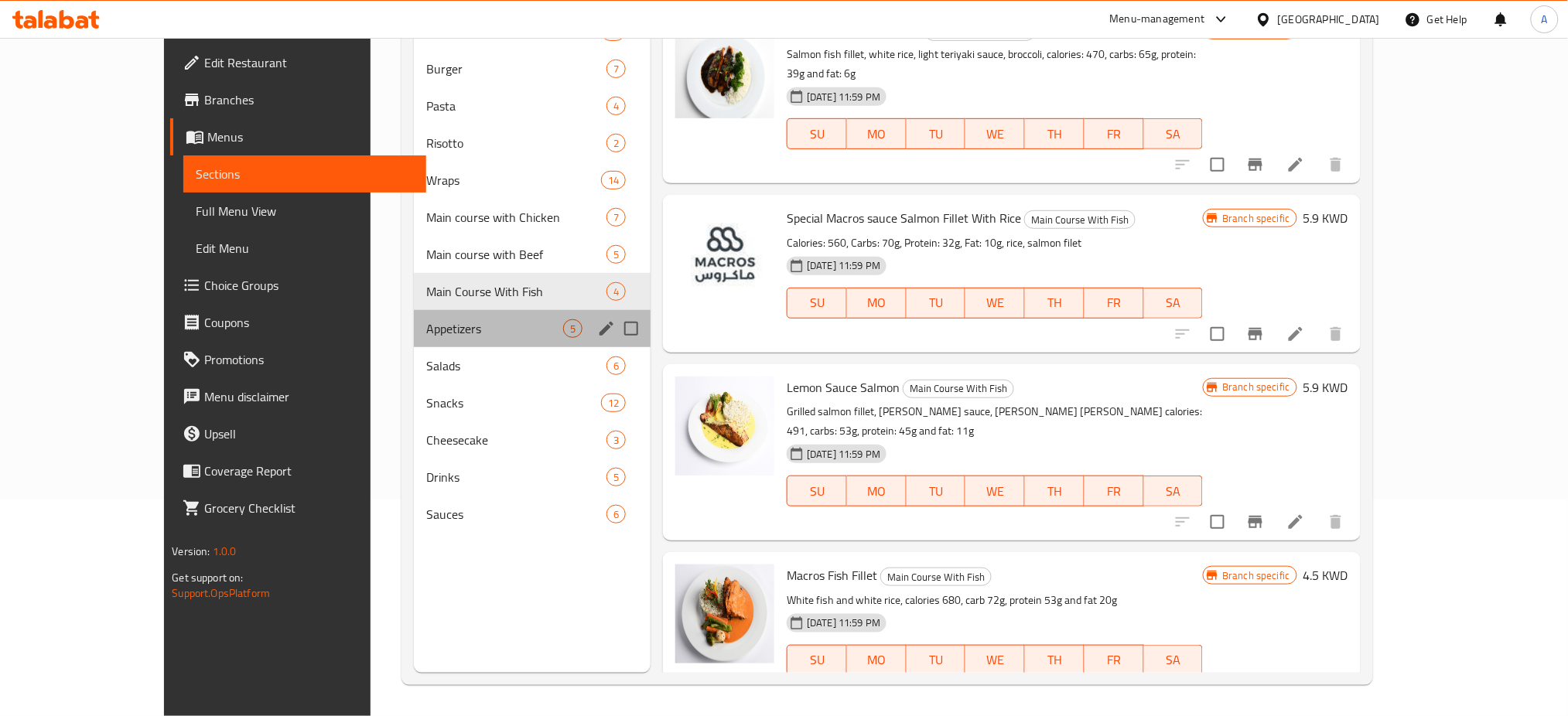
click at [414, 317] on div "Appetizers 5" at bounding box center [532, 329] width 237 height 37
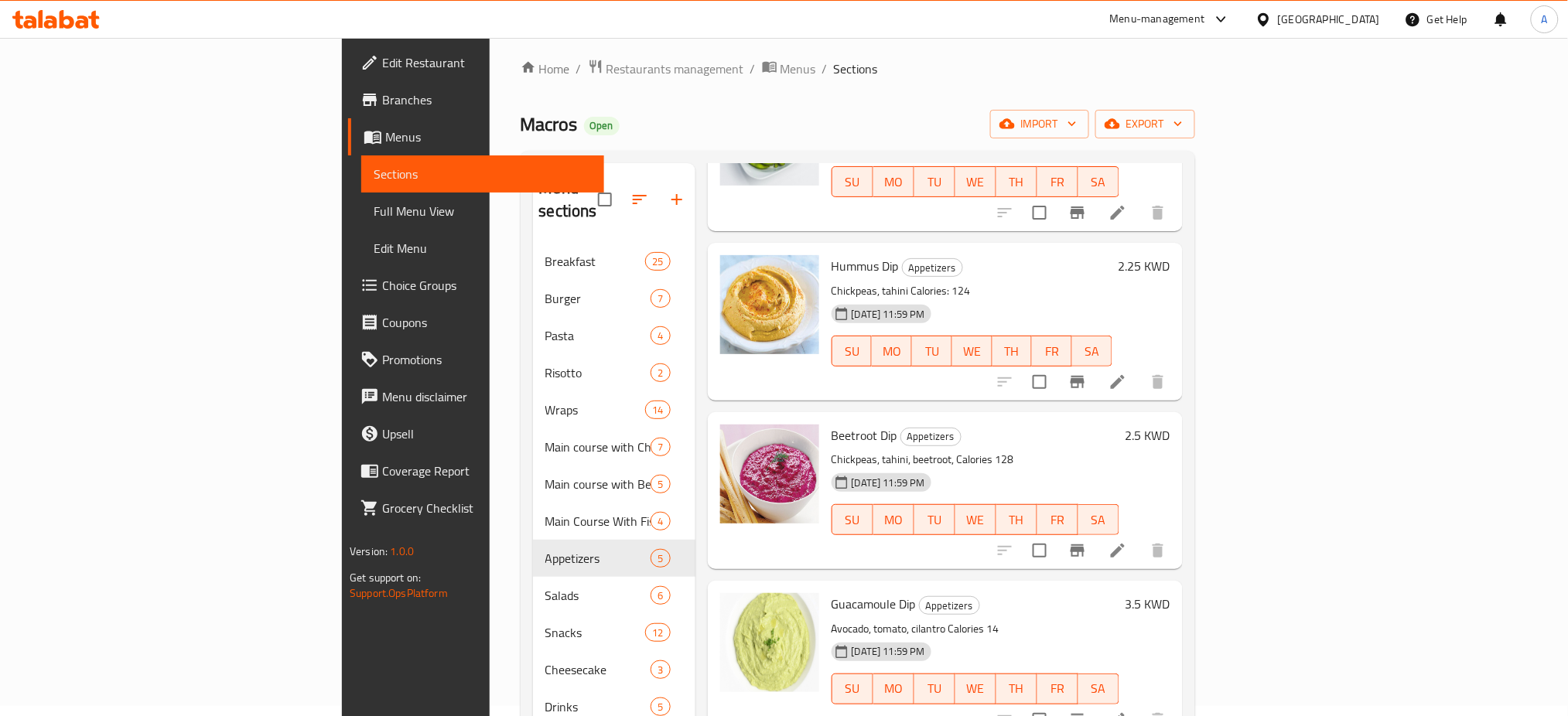
scroll to position [166, 0]
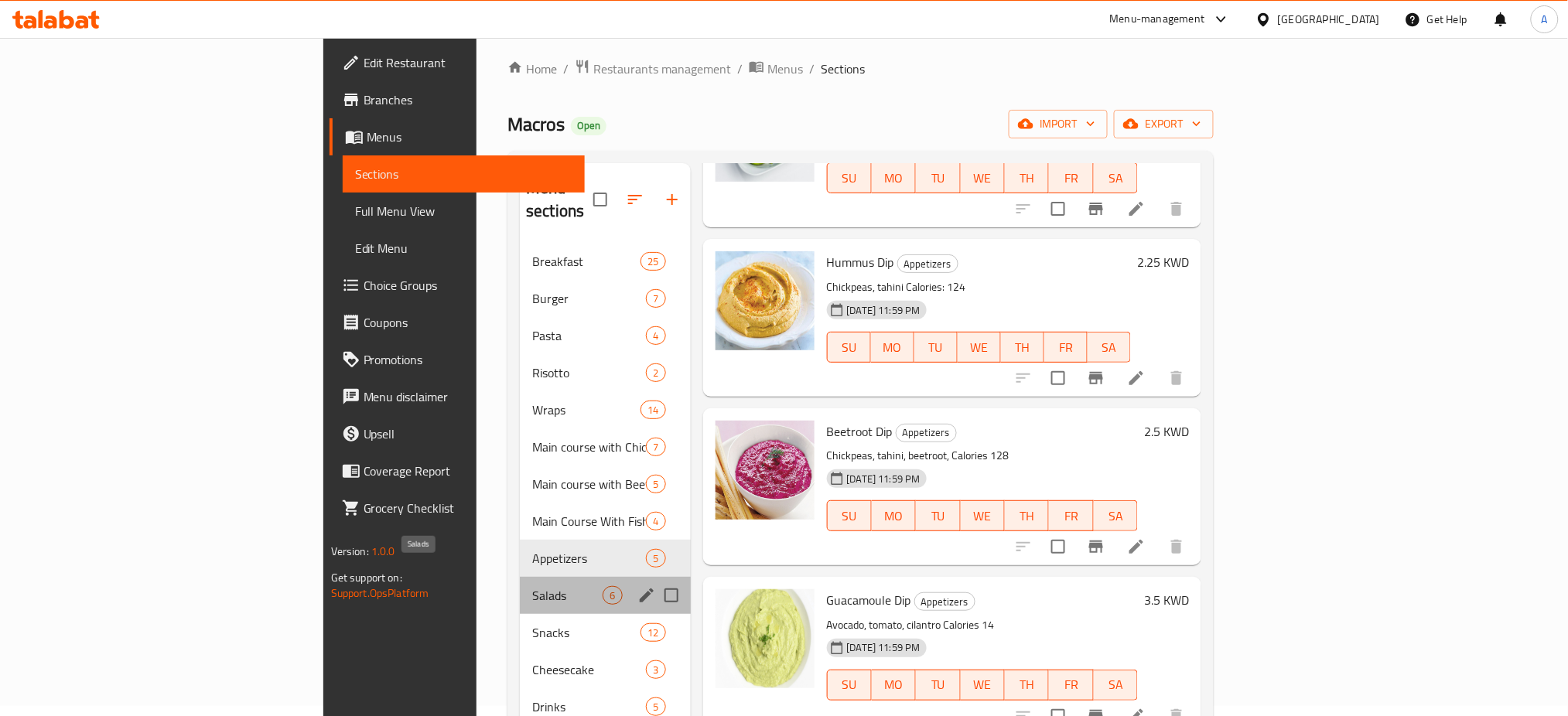
click at [532, 586] on span "Salads" at bounding box center [567, 595] width 71 height 19
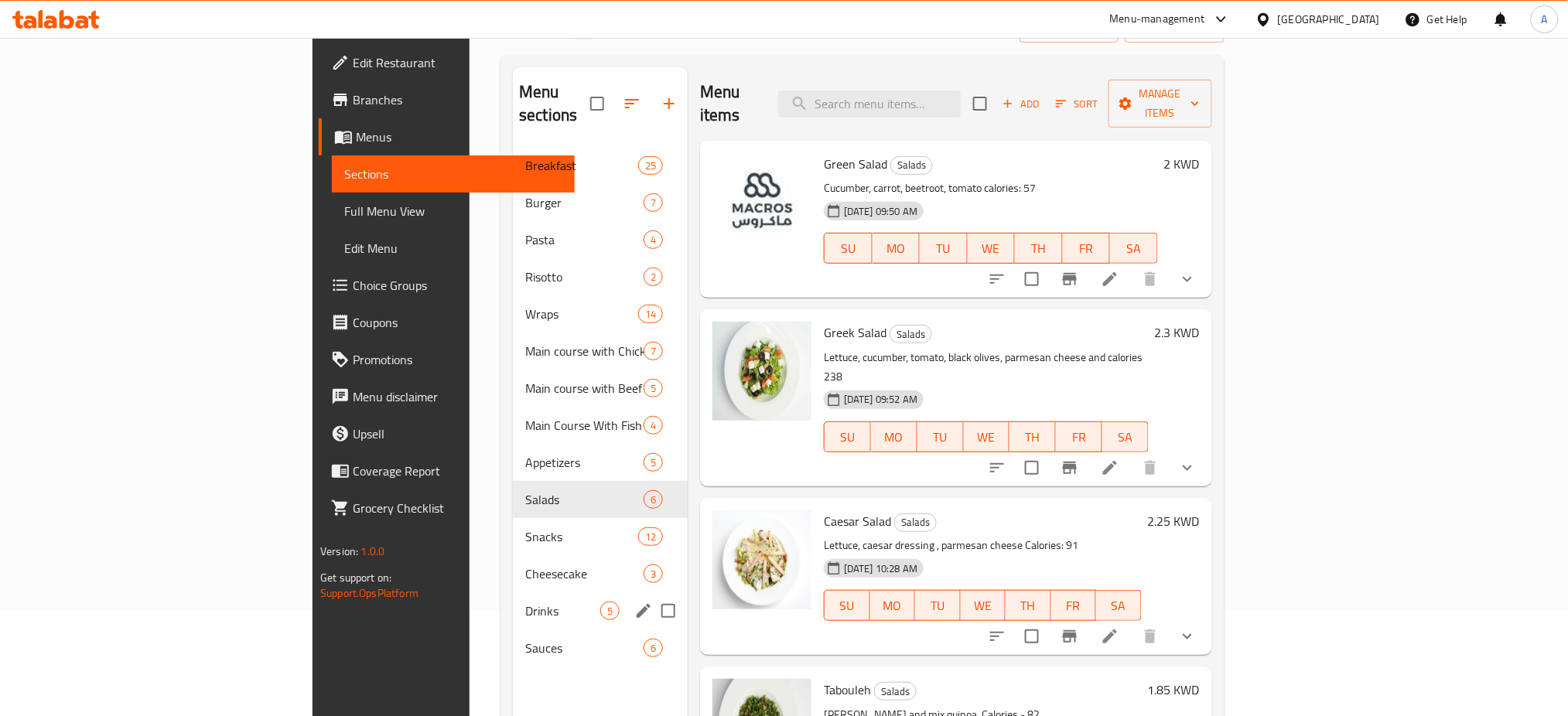
scroll to position [206, 0]
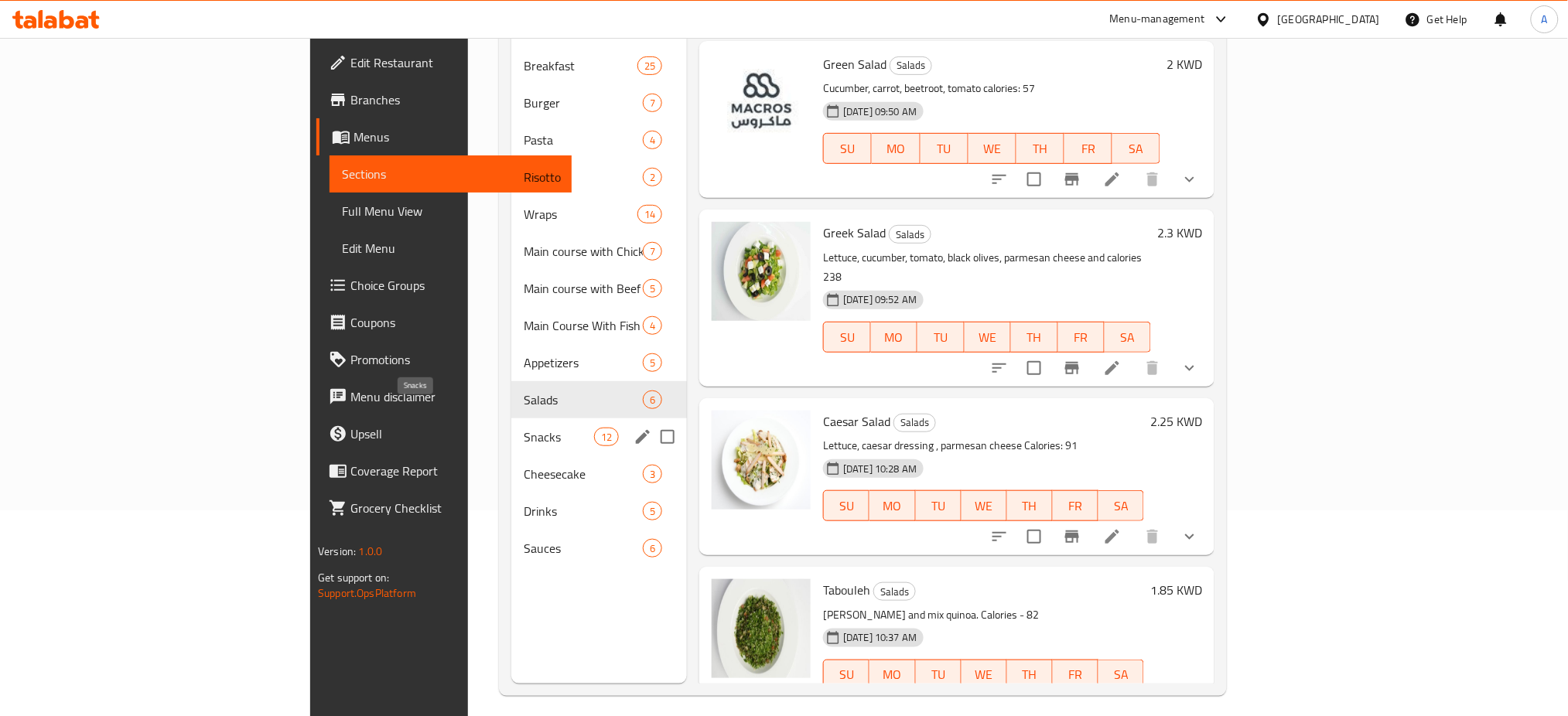
click at [524, 427] on span "Snacks" at bounding box center [559, 437] width 71 height 19
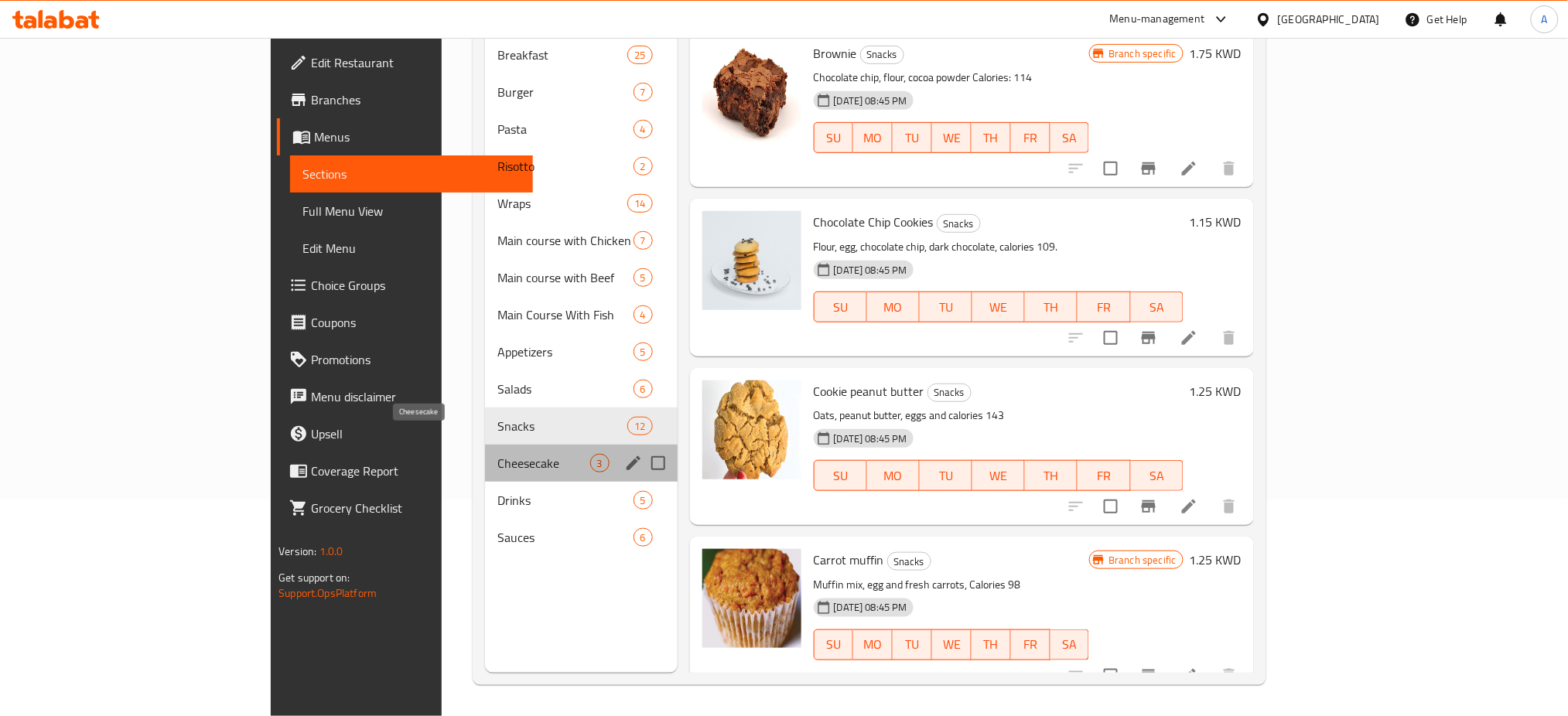
click at [497, 454] on span "Cheesecake" at bounding box center [543, 463] width 92 height 19
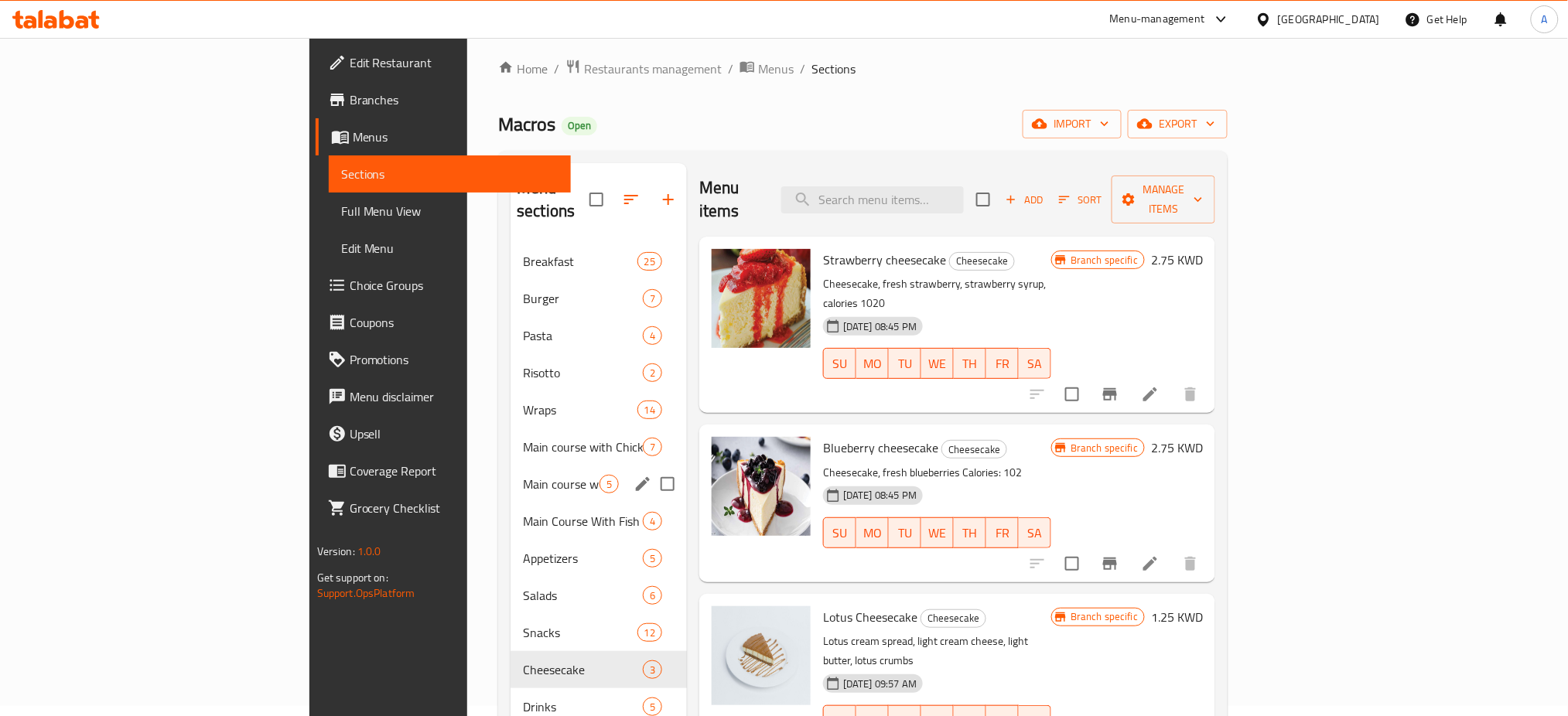
scroll to position [113, 0]
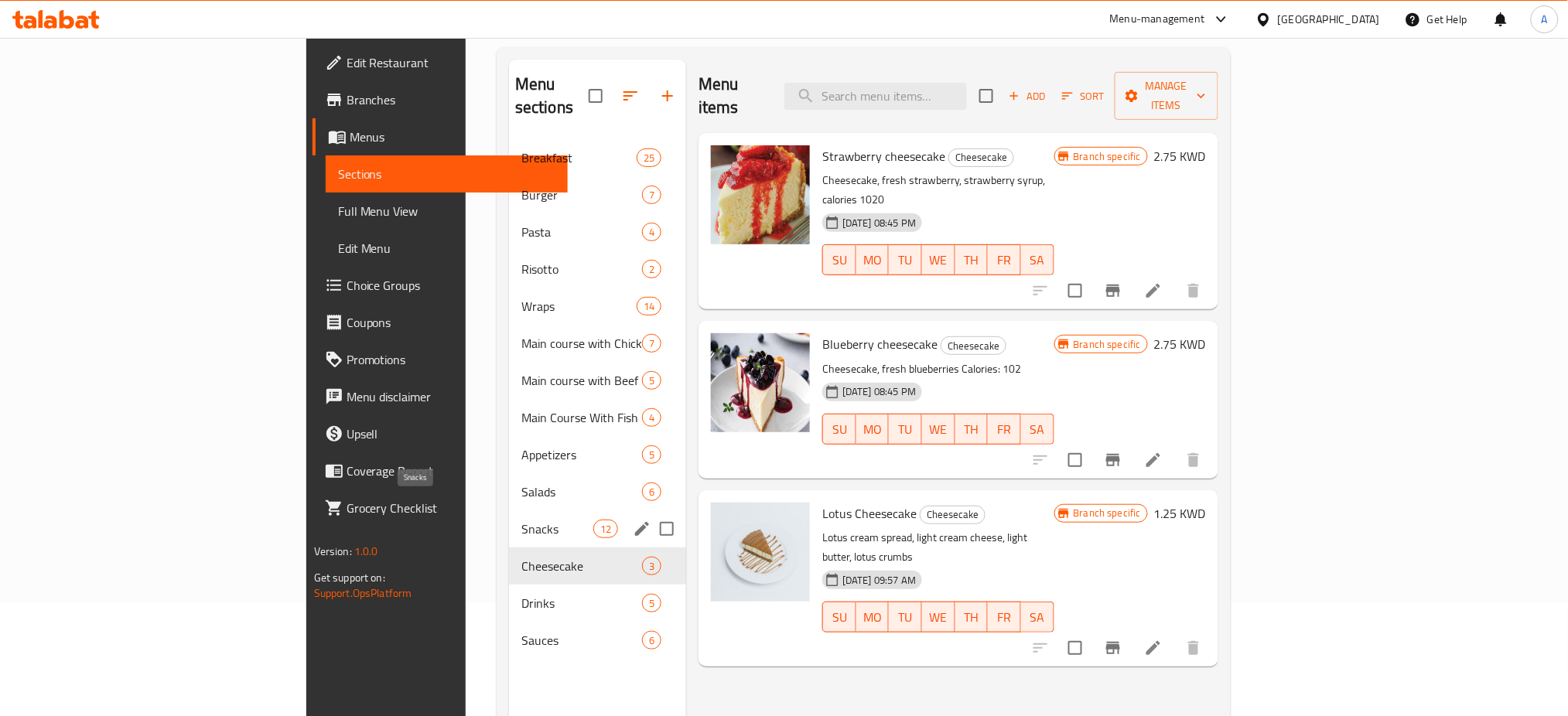
click at [521, 519] on span "Snacks" at bounding box center [557, 529] width 72 height 19
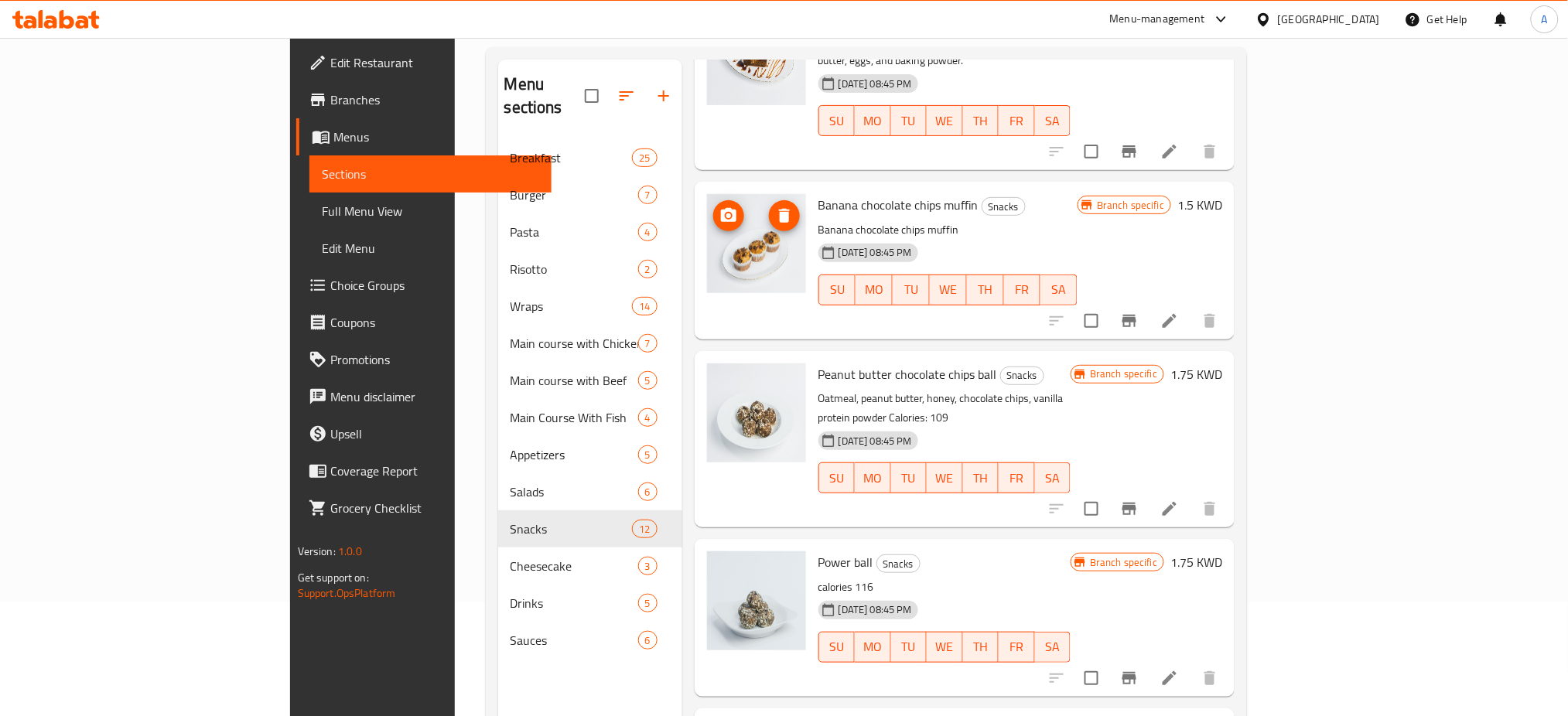
scroll to position [1349, 0]
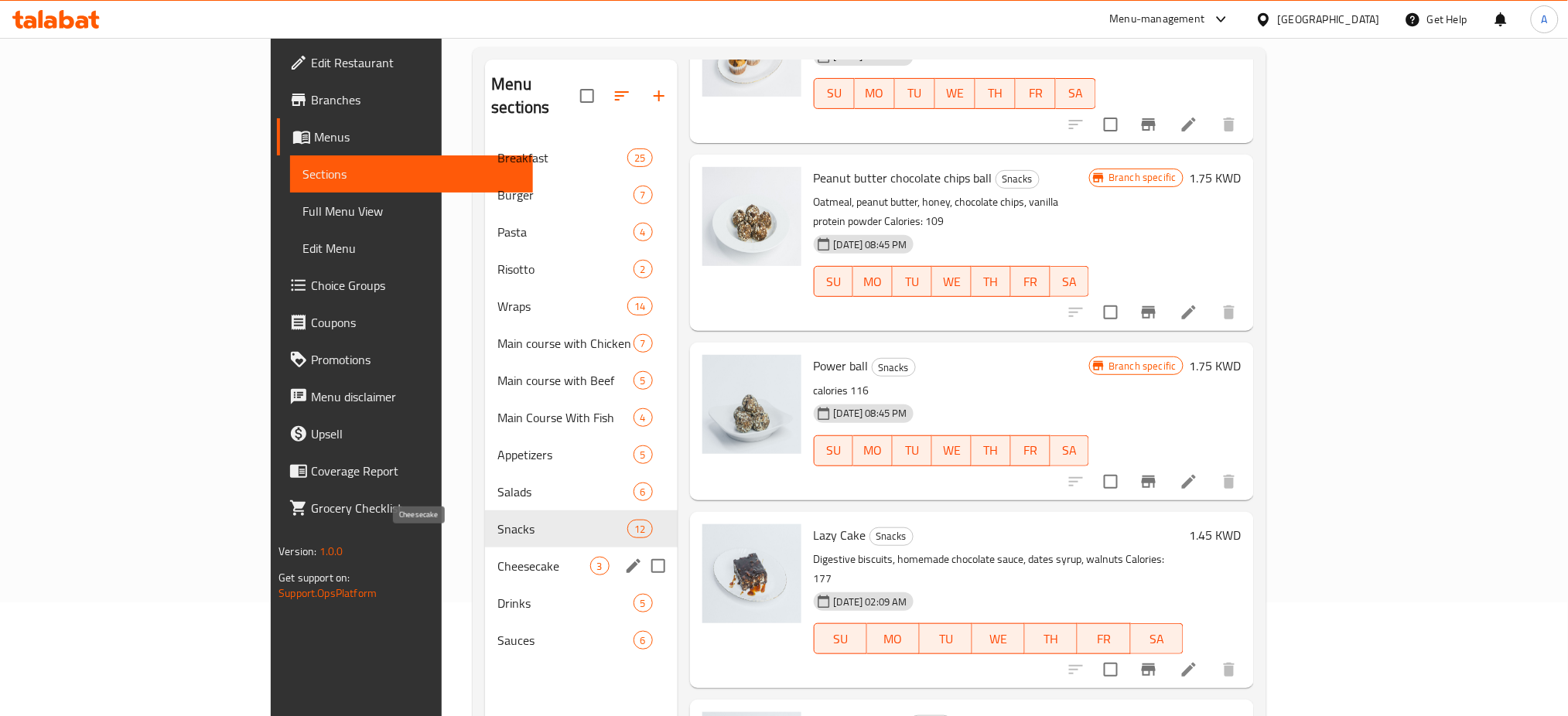
click at [497, 557] on span "Cheesecake" at bounding box center [543, 566] width 92 height 19
